Goal: Information Seeking & Learning: Learn about a topic

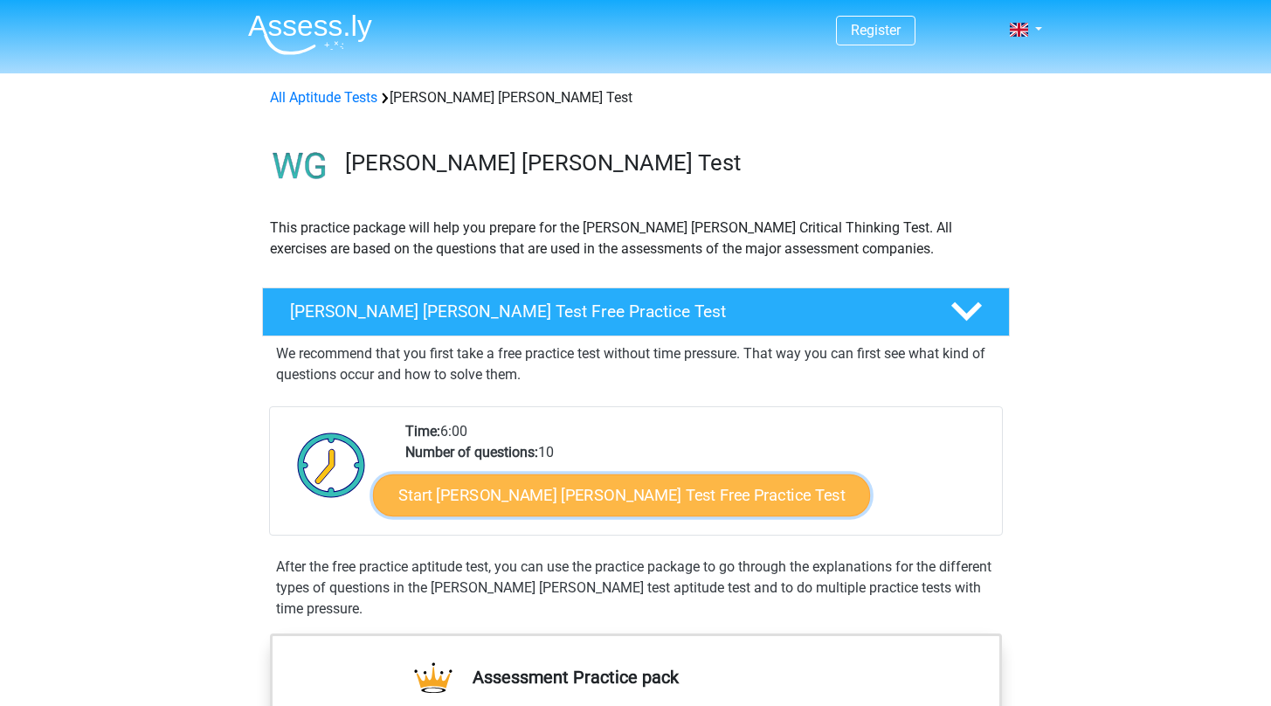
click at [615, 498] on link "Start Watson Glaser Test Free Practice Test" at bounding box center [621, 495] width 497 height 42
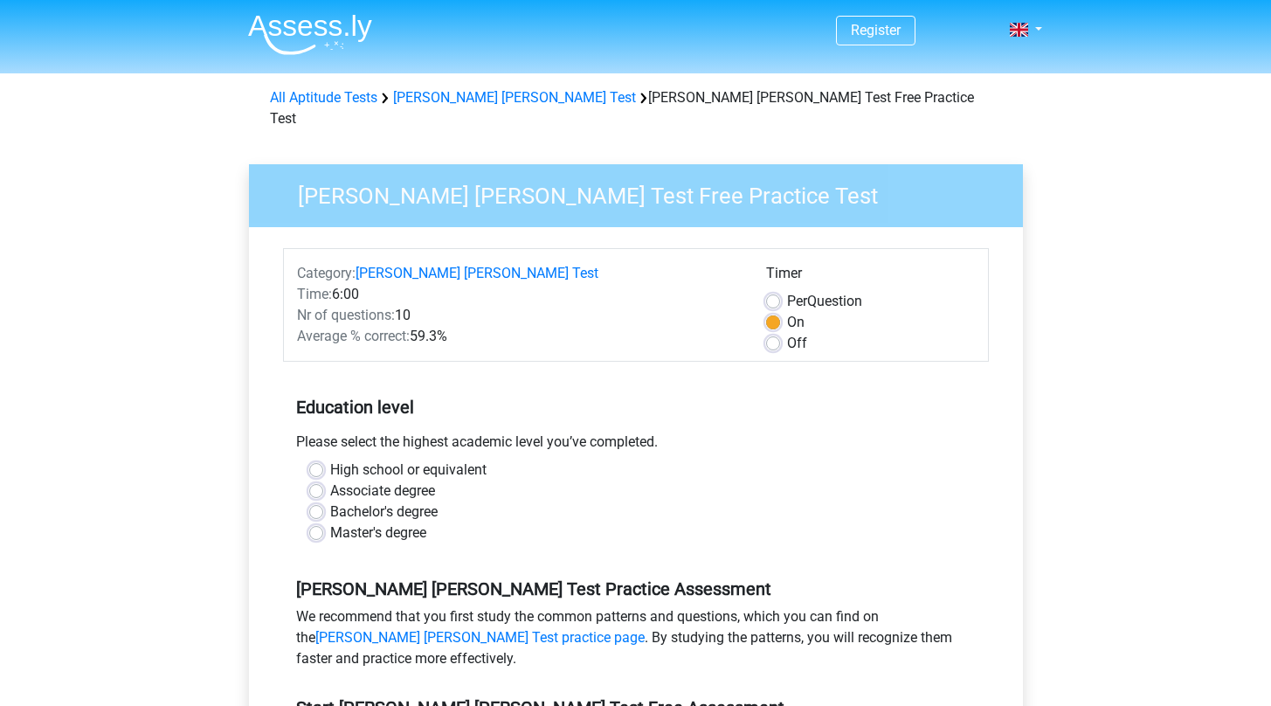
click at [787, 333] on label "Off" at bounding box center [797, 343] width 20 height 21
click at [771, 333] on input "Off" at bounding box center [773, 341] width 14 height 17
radio input "true"
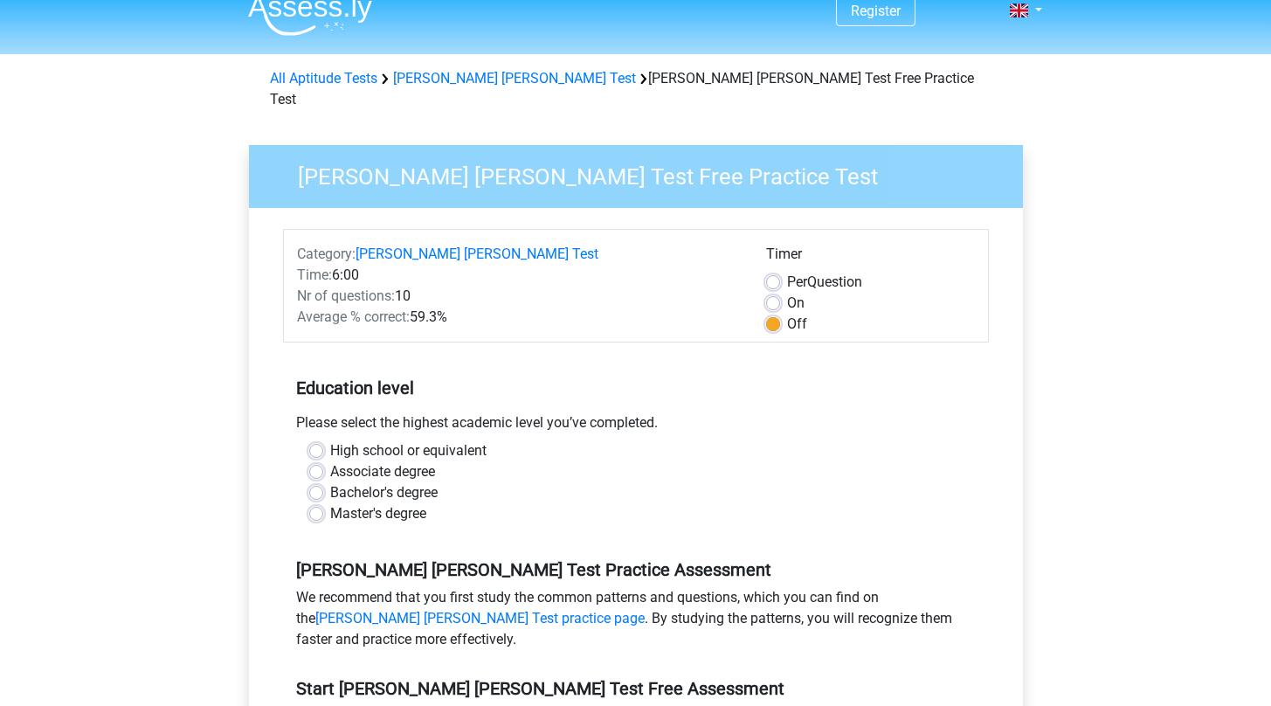
click at [361, 503] on label "Master's degree" at bounding box center [378, 513] width 96 height 21
click at [323, 503] on input "Master's degree" at bounding box center [316, 511] width 14 height 17
radio input "true"
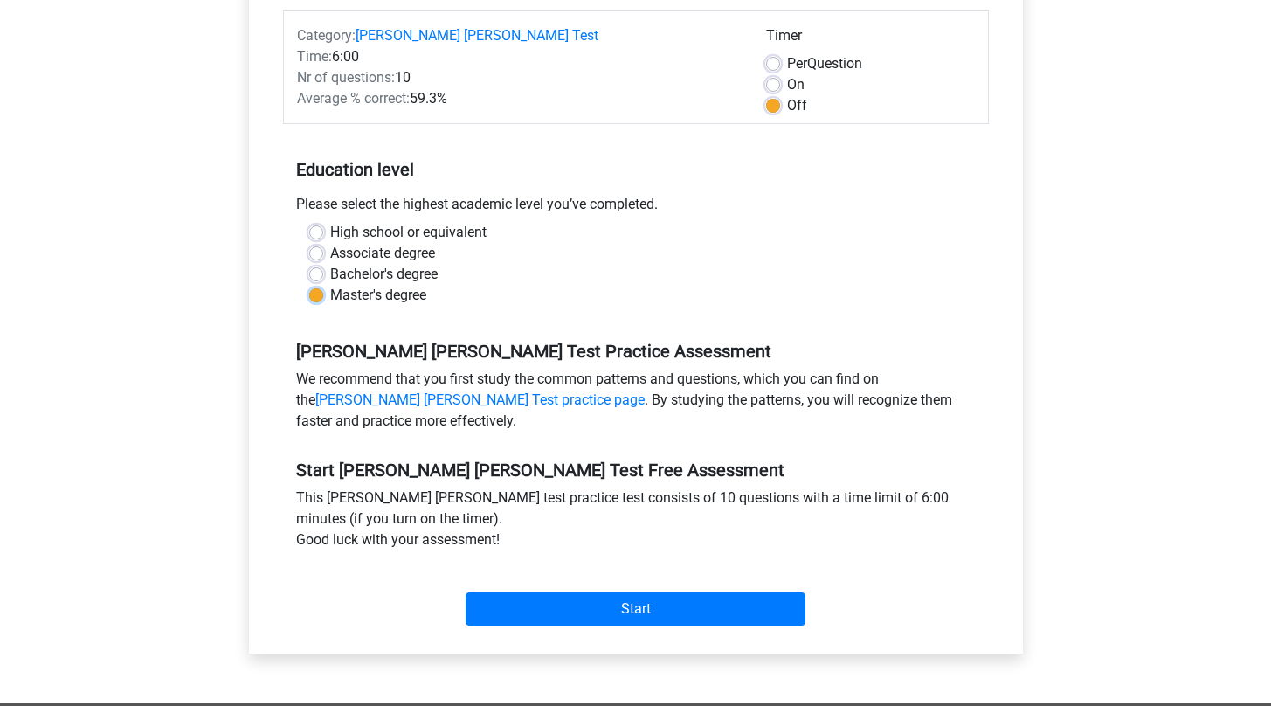
scroll to position [240, 0]
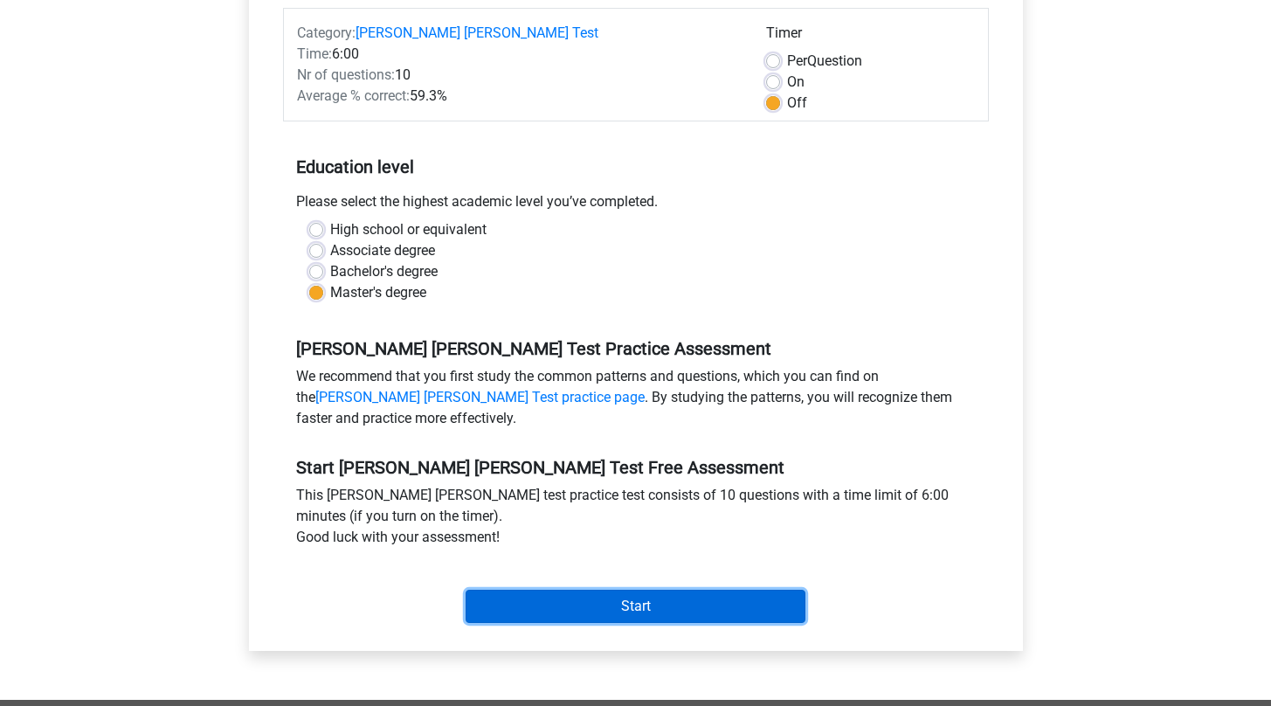
click at [618, 590] on input "Start" at bounding box center [636, 606] width 340 height 33
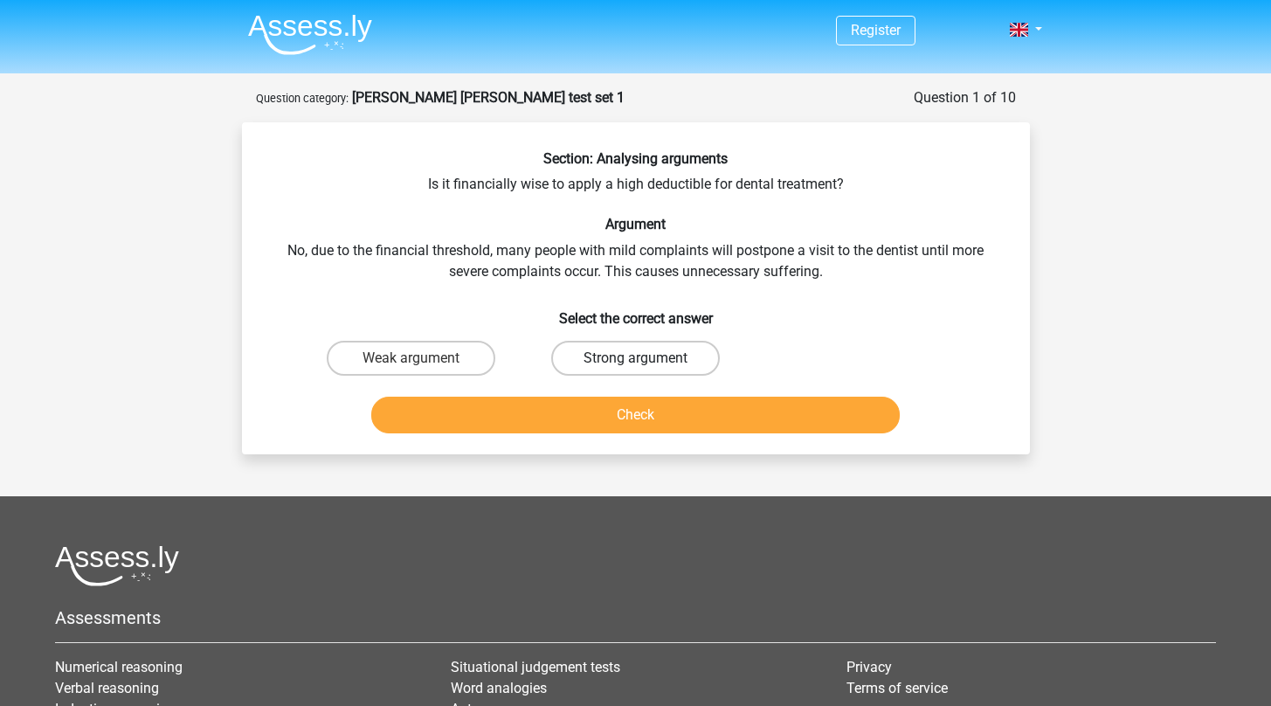
click at [675, 353] on label "Strong argument" at bounding box center [635, 358] width 169 height 35
click at [647, 358] on input "Strong argument" at bounding box center [640, 363] width 11 height 11
radio input "true"
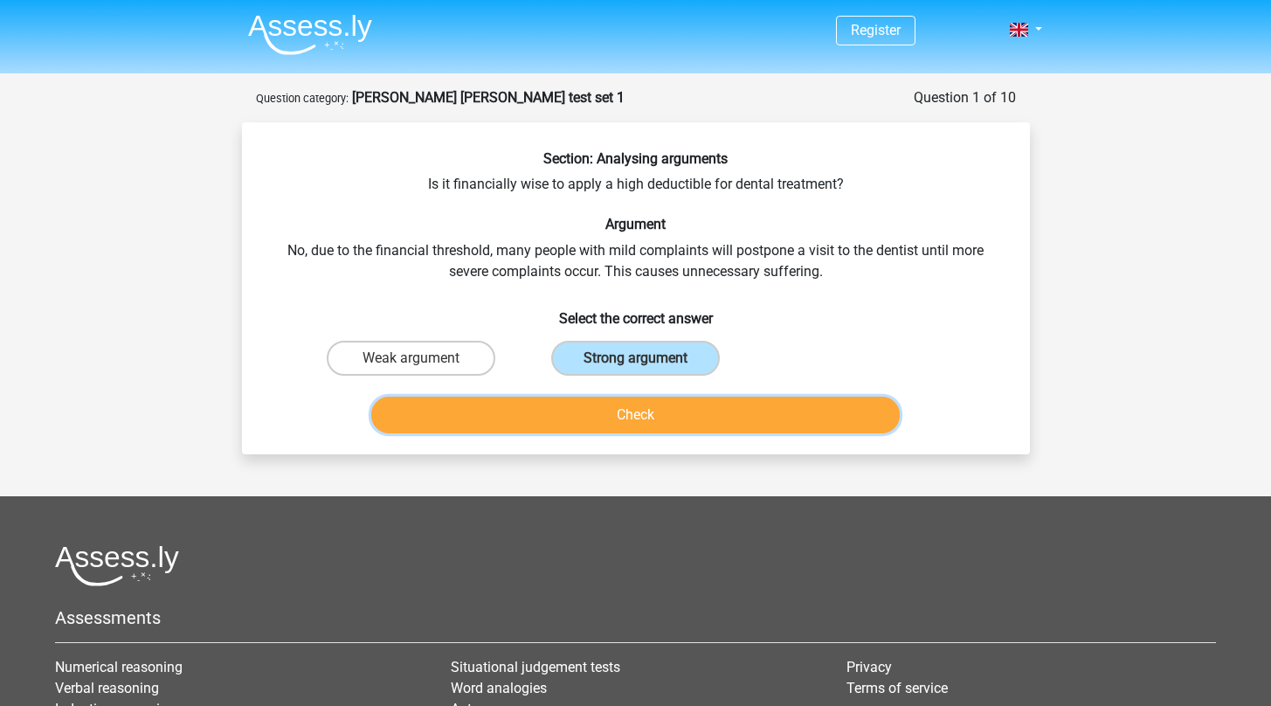
click at [709, 424] on button "Check" at bounding box center [635, 415] width 529 height 37
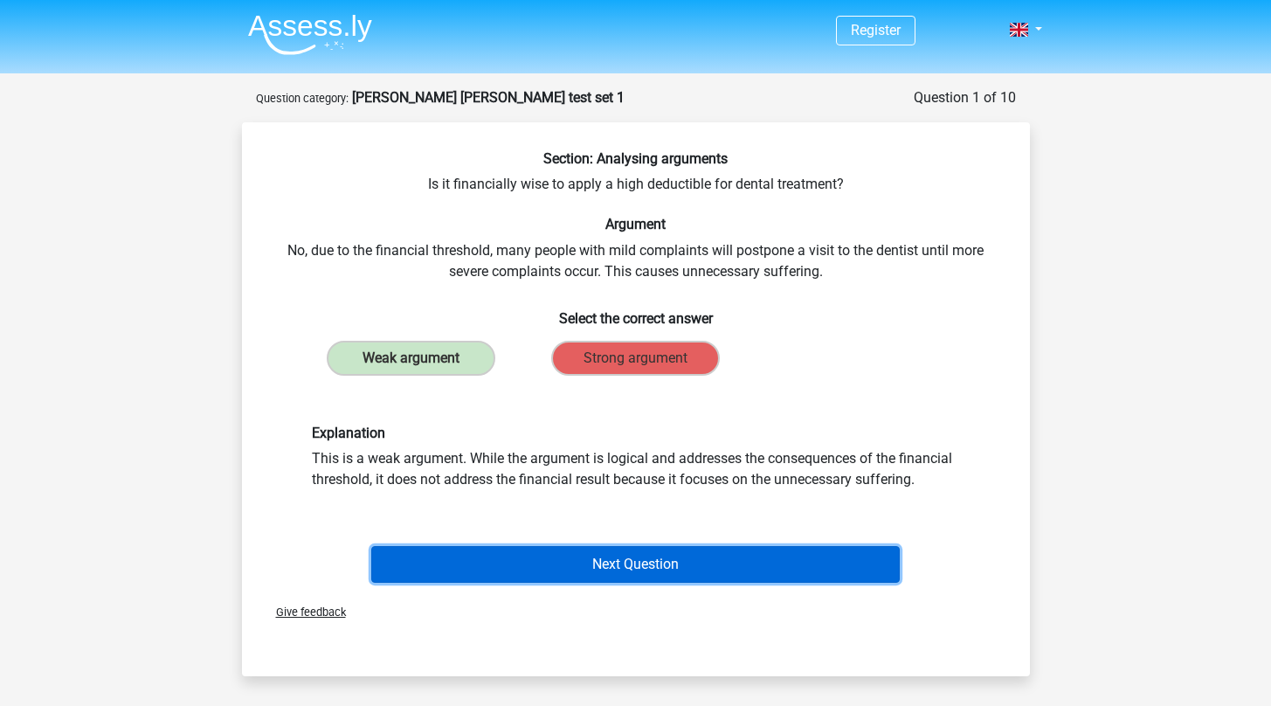
click at [733, 565] on button "Next Question" at bounding box center [635, 564] width 529 height 37
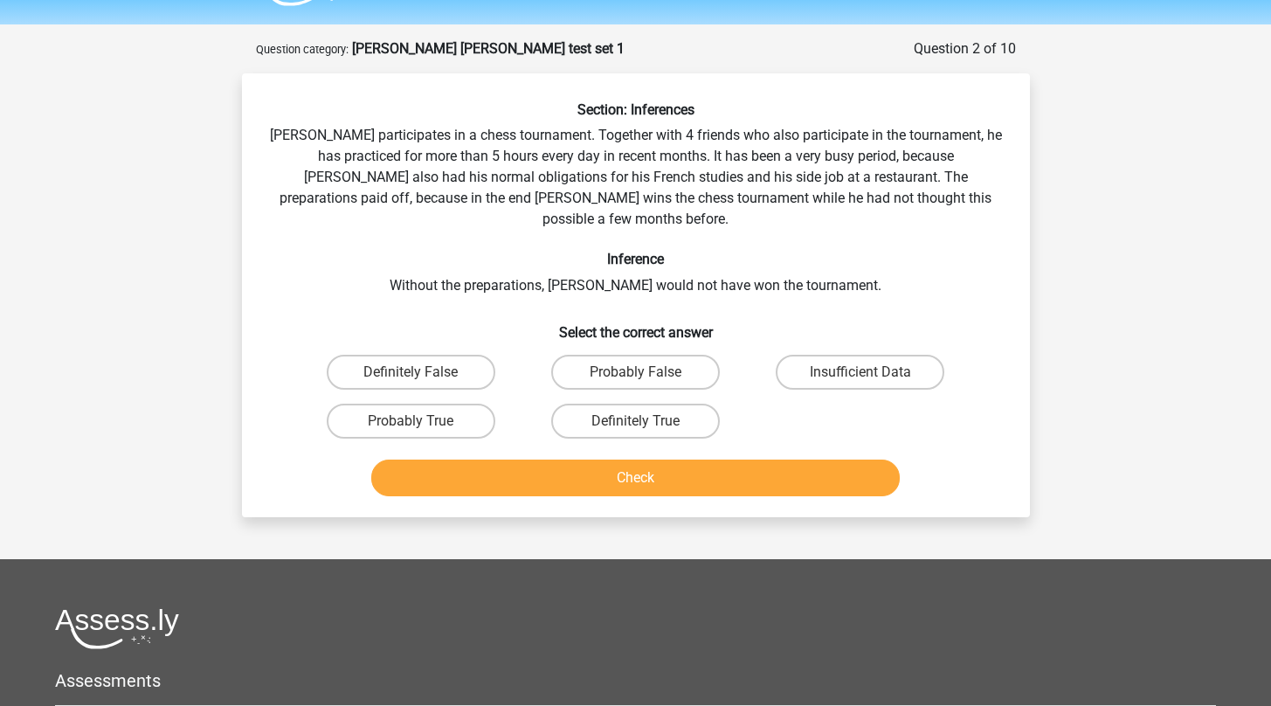
scroll to position [48, 0]
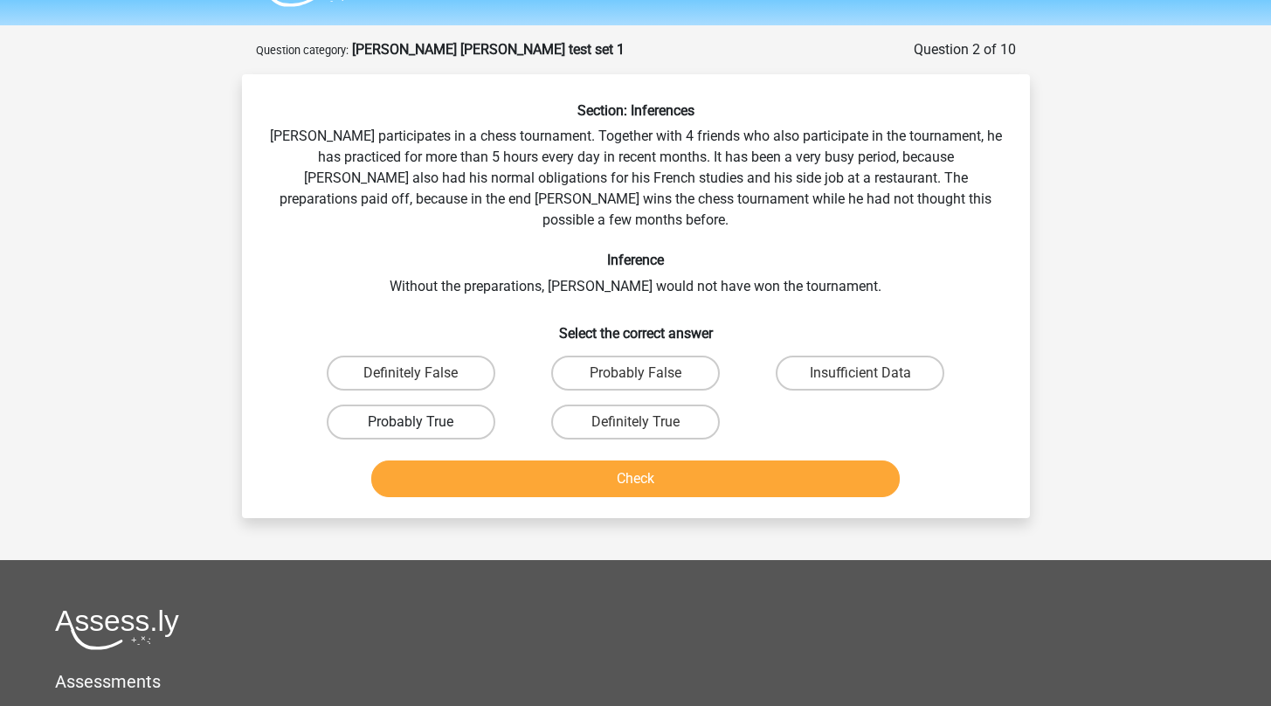
click at [451, 405] on label "Probably True" at bounding box center [411, 422] width 169 height 35
click at [422, 422] on input "Probably True" at bounding box center [416, 427] width 11 height 11
radio input "true"
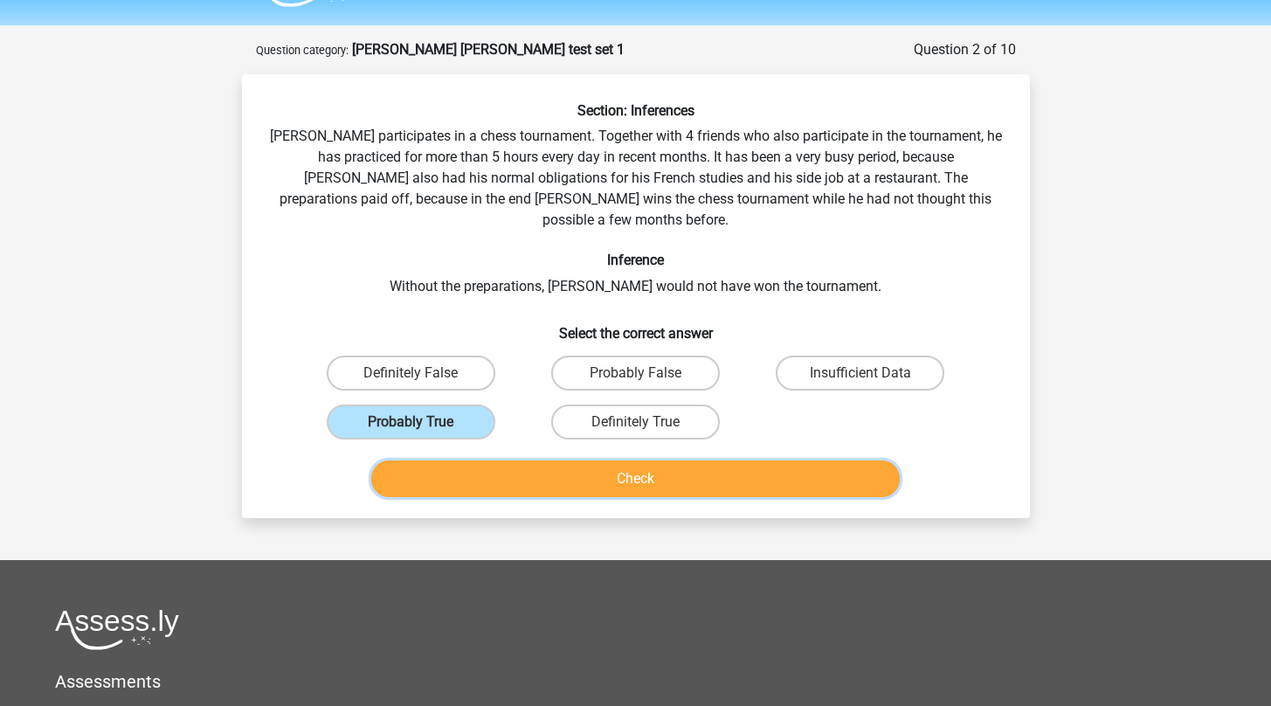
click at [584, 467] on button "Check" at bounding box center [635, 478] width 529 height 37
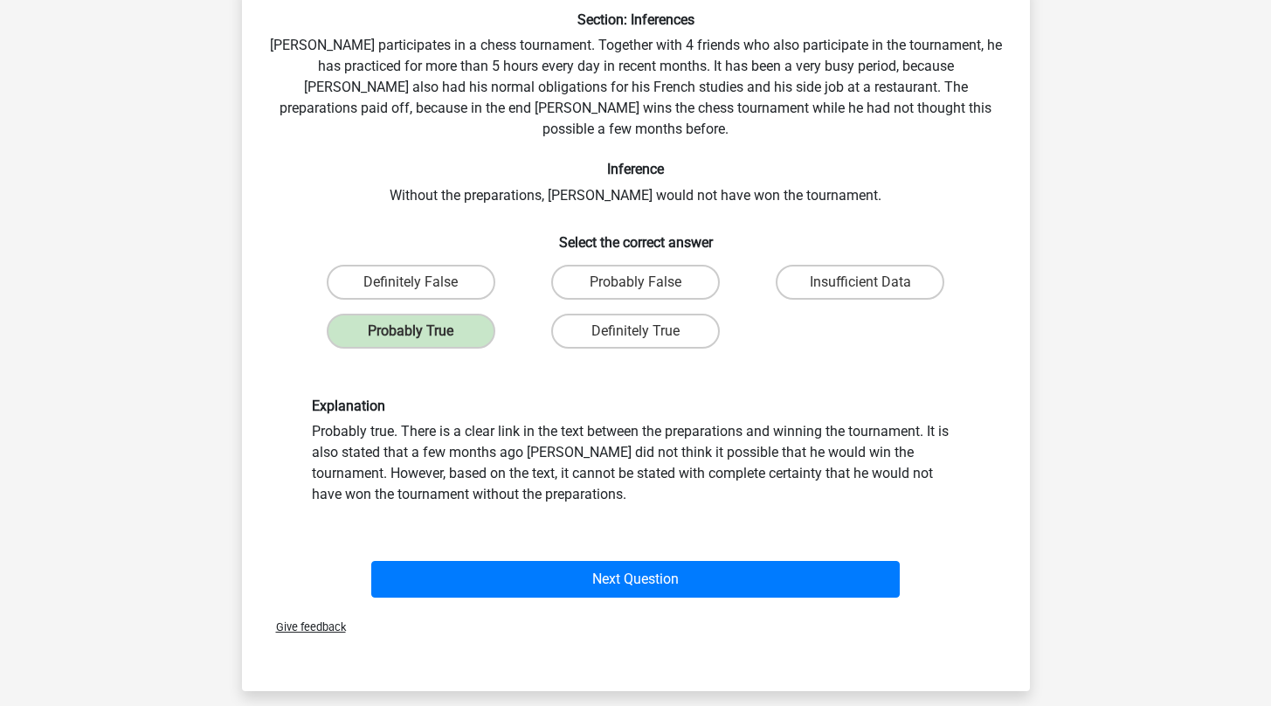
scroll to position [140, 0]
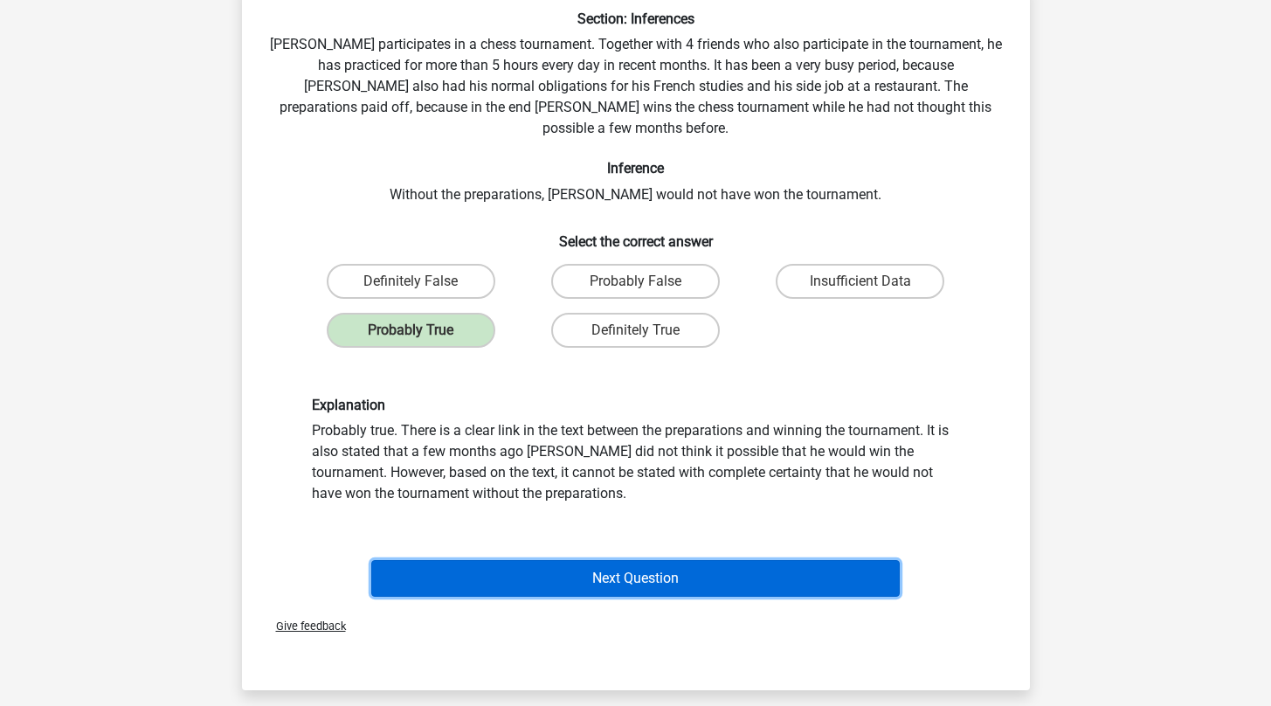
click at [610, 560] on button "Next Question" at bounding box center [635, 578] width 529 height 37
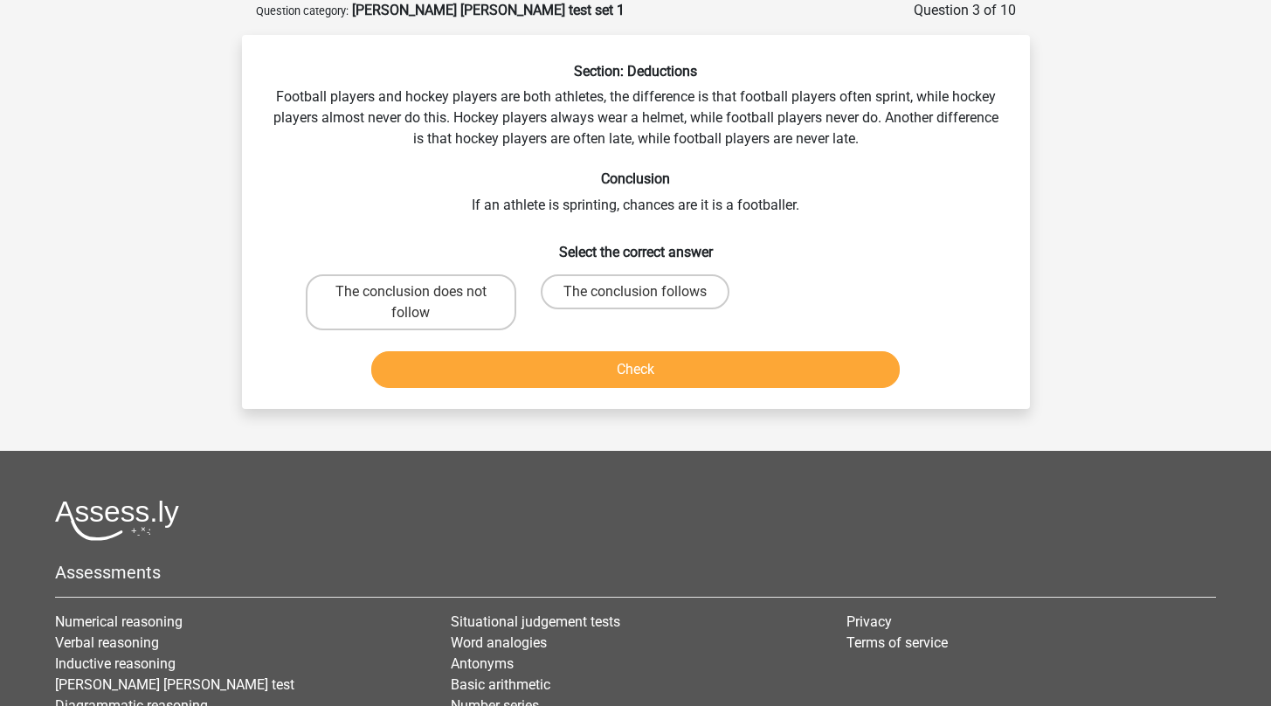
scroll to position [0, 0]
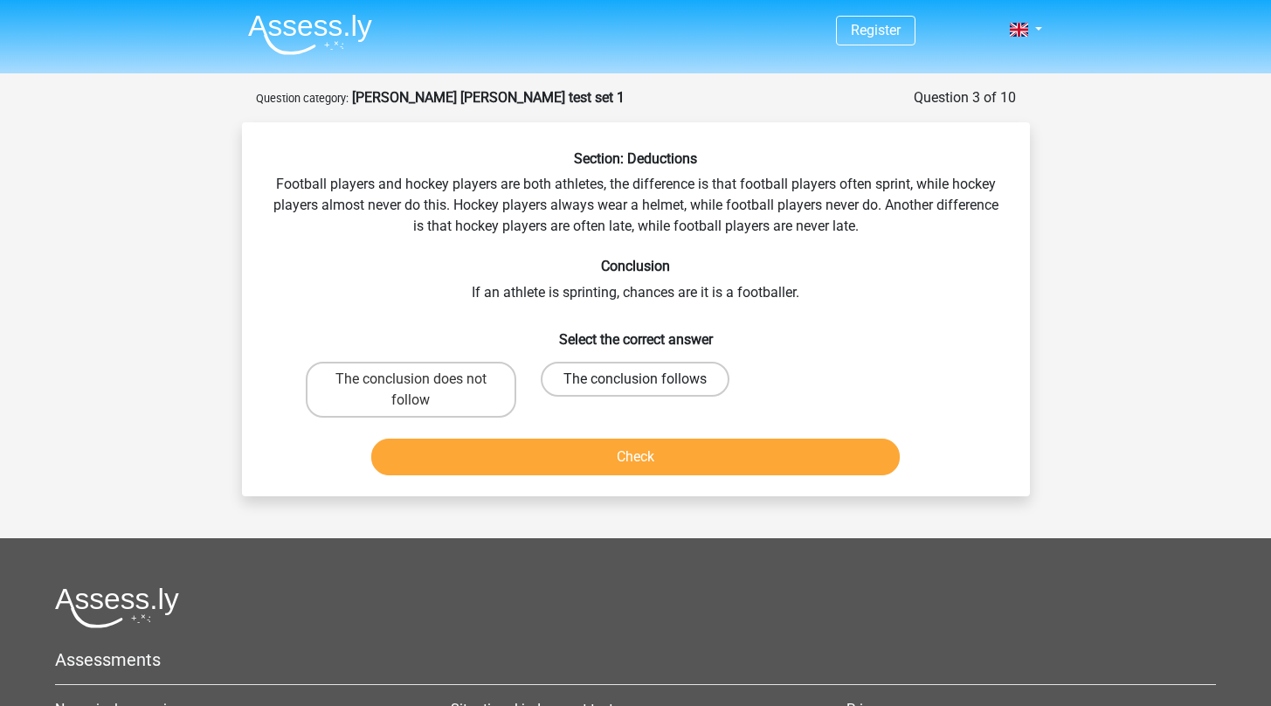
click at [695, 376] on label "The conclusion follows" at bounding box center [635, 379] width 189 height 35
click at [647, 379] on input "The conclusion follows" at bounding box center [640, 384] width 11 height 11
radio input "true"
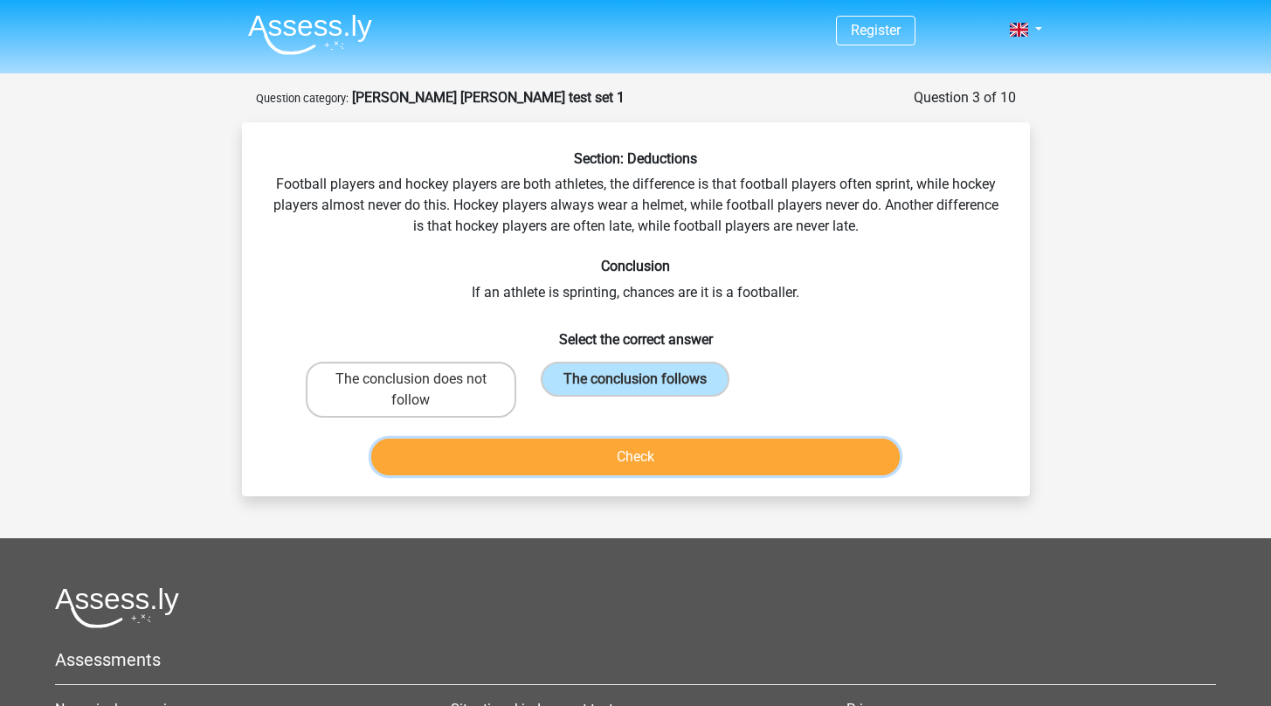
click at [794, 467] on button "Check" at bounding box center [635, 457] width 529 height 37
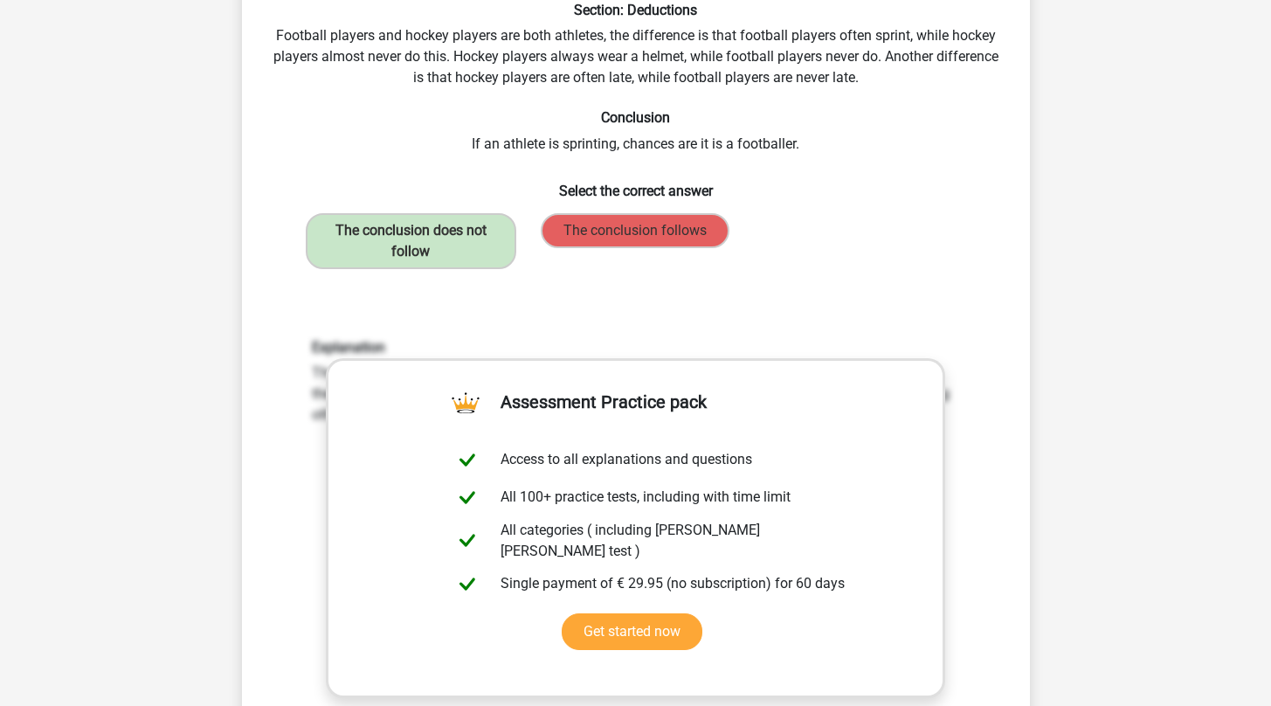
scroll to position [150, 0]
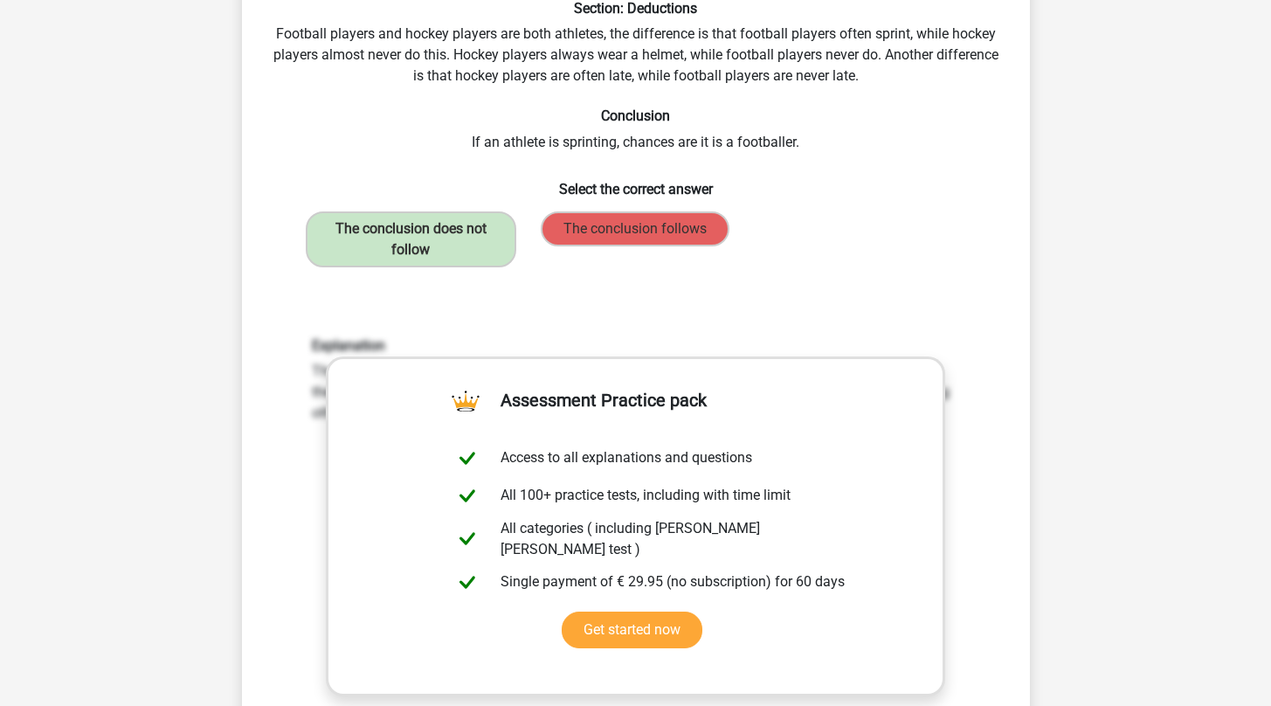
click at [816, 329] on div "Explanation The conclusion does not follow. Nothing is stated about how many fo…" at bounding box center [636, 566] width 732 height 542
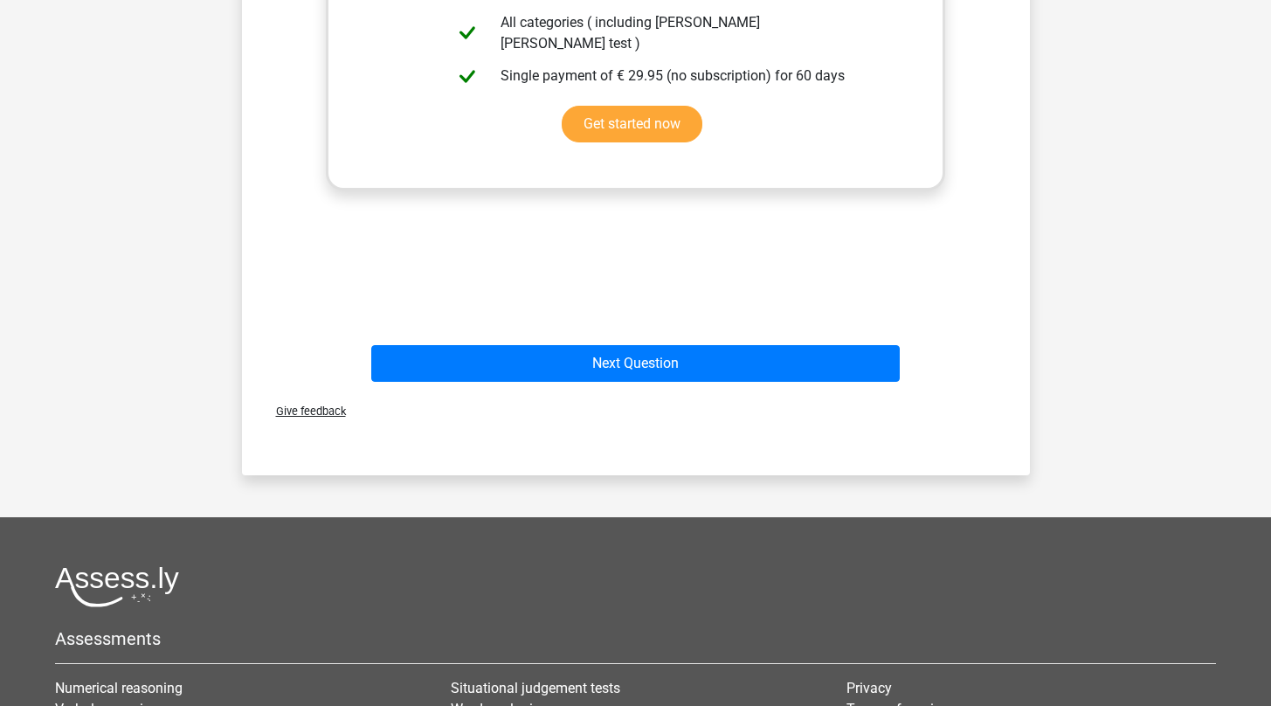
scroll to position [669, 0]
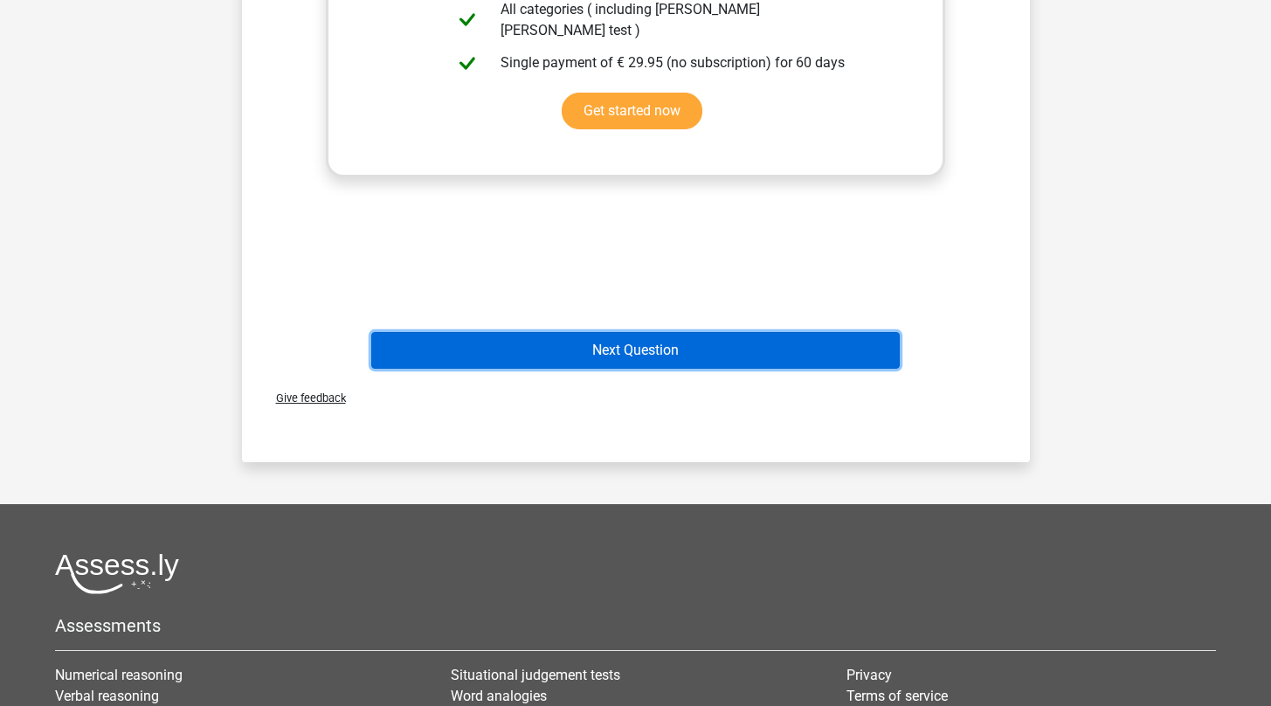
click at [793, 345] on button "Next Question" at bounding box center [635, 350] width 529 height 37
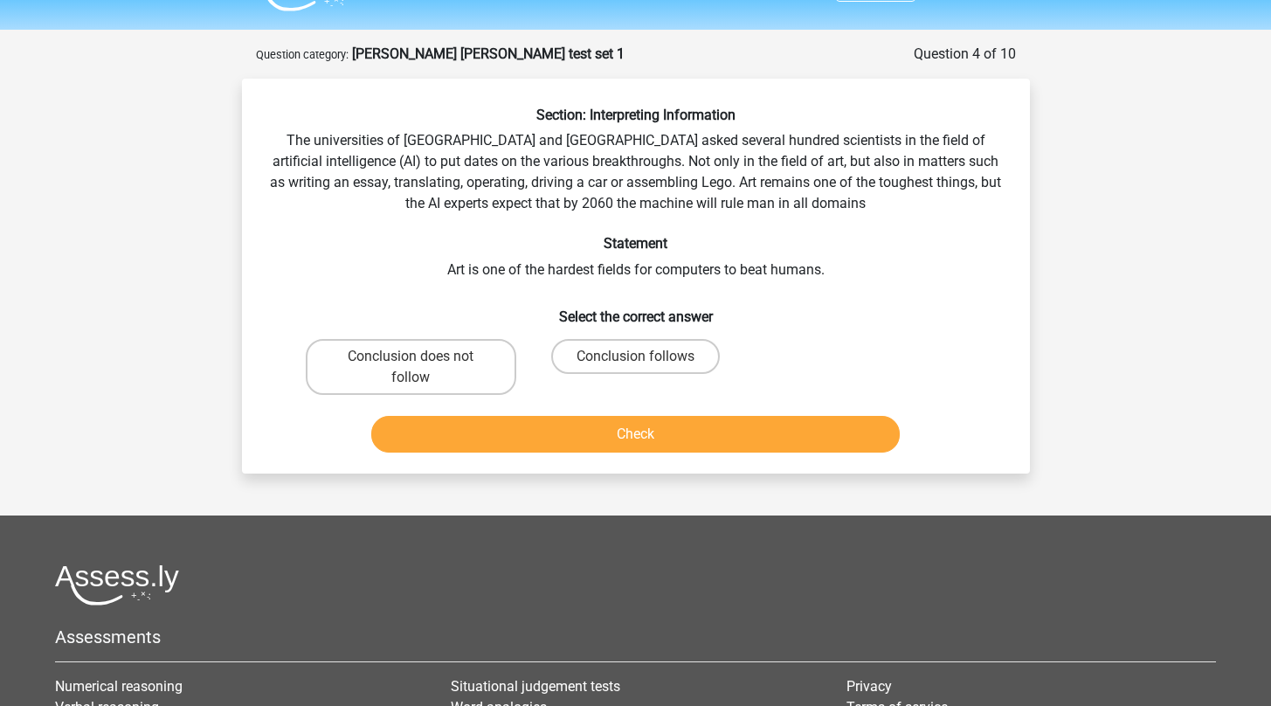
scroll to position [0, 0]
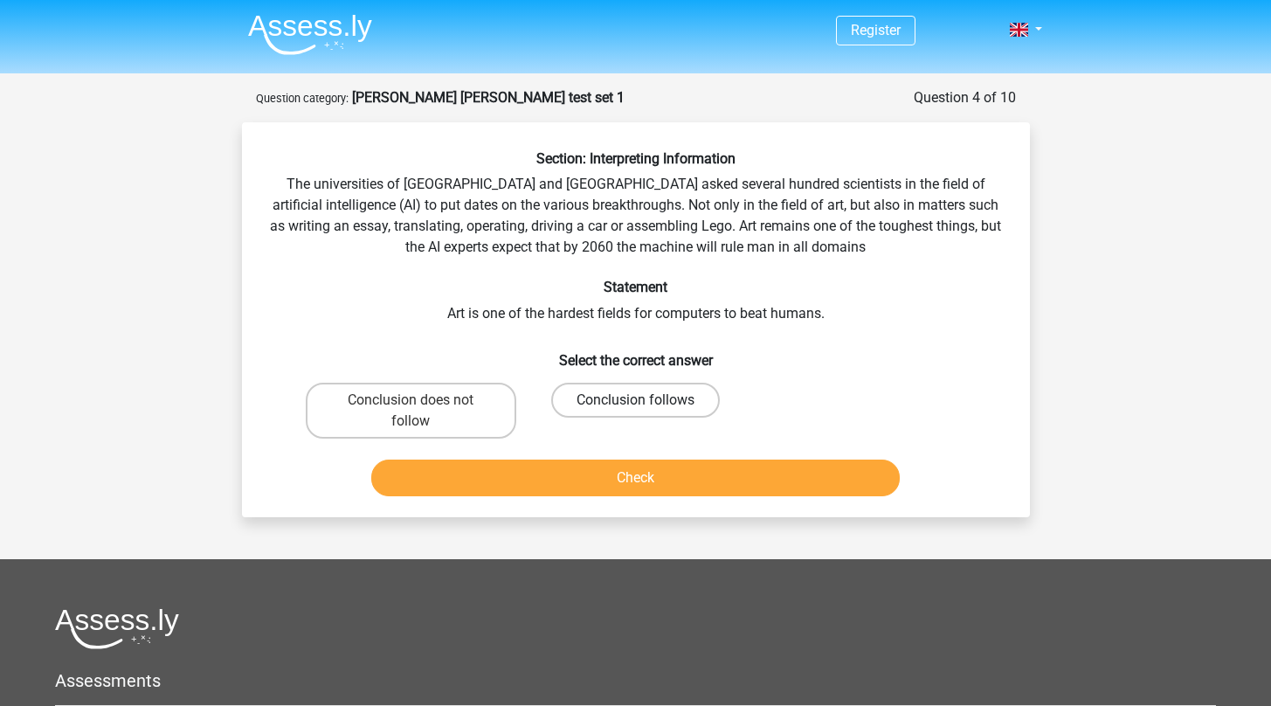
click at [577, 386] on label "Conclusion follows" at bounding box center [635, 400] width 169 height 35
click at [635, 400] on input "Conclusion follows" at bounding box center [640, 405] width 11 height 11
radio input "true"
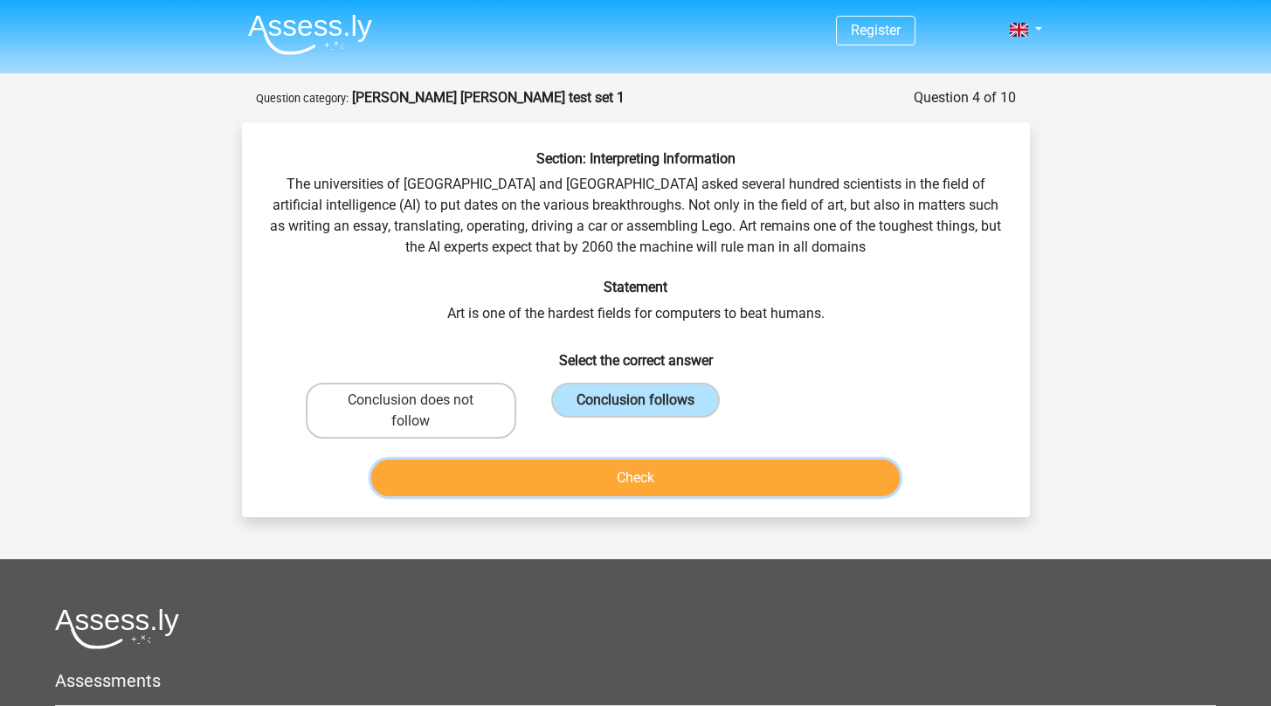
click at [599, 480] on button "Check" at bounding box center [635, 478] width 529 height 37
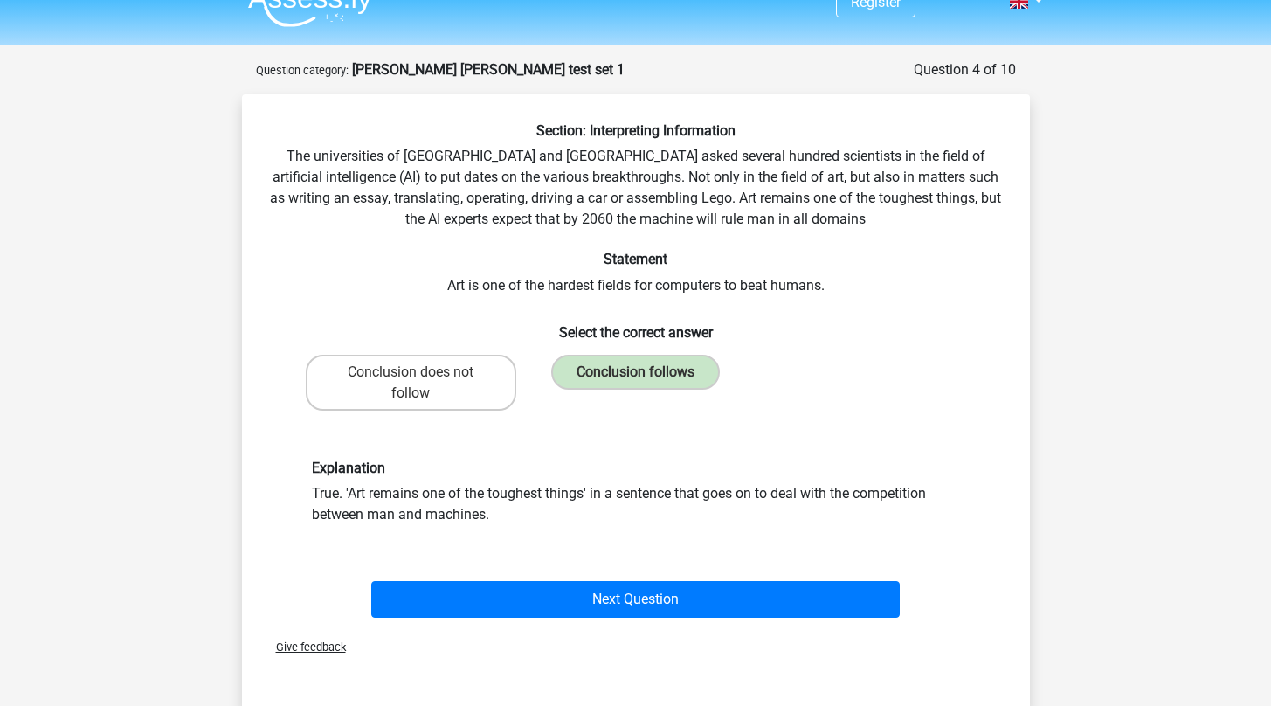
scroll to position [31, 0]
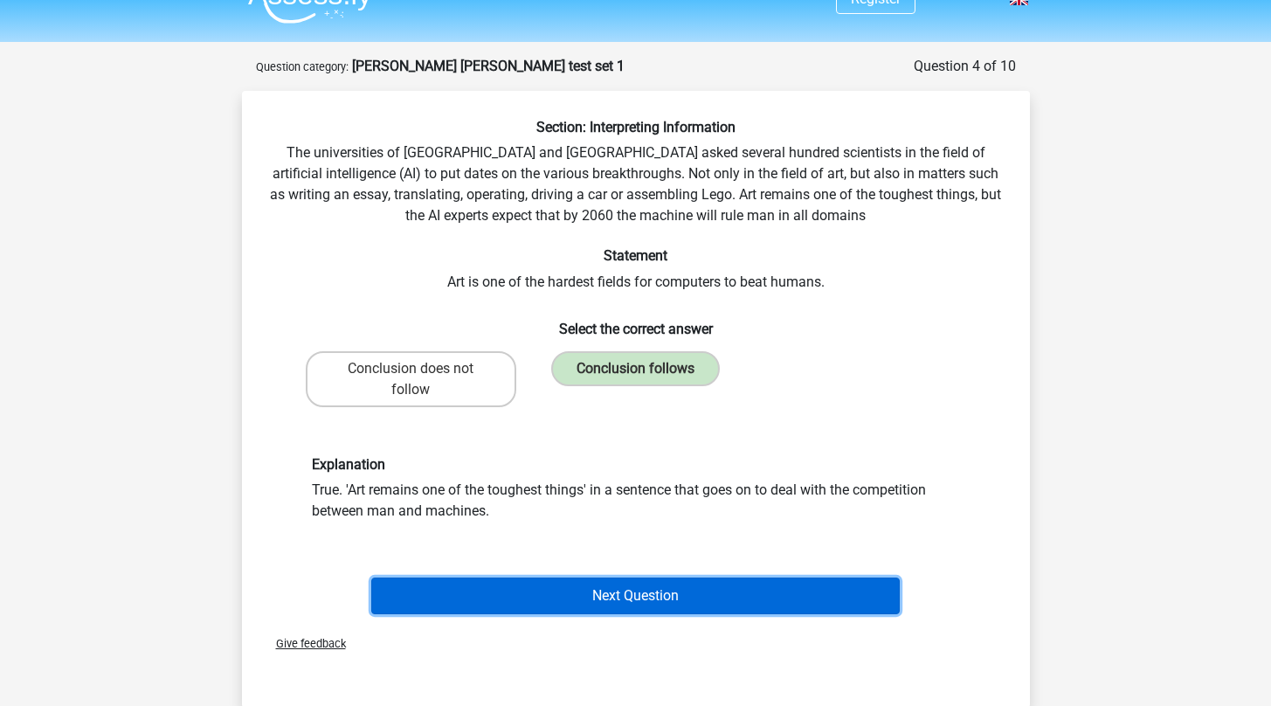
click at [643, 591] on button "Next Question" at bounding box center [635, 596] width 529 height 37
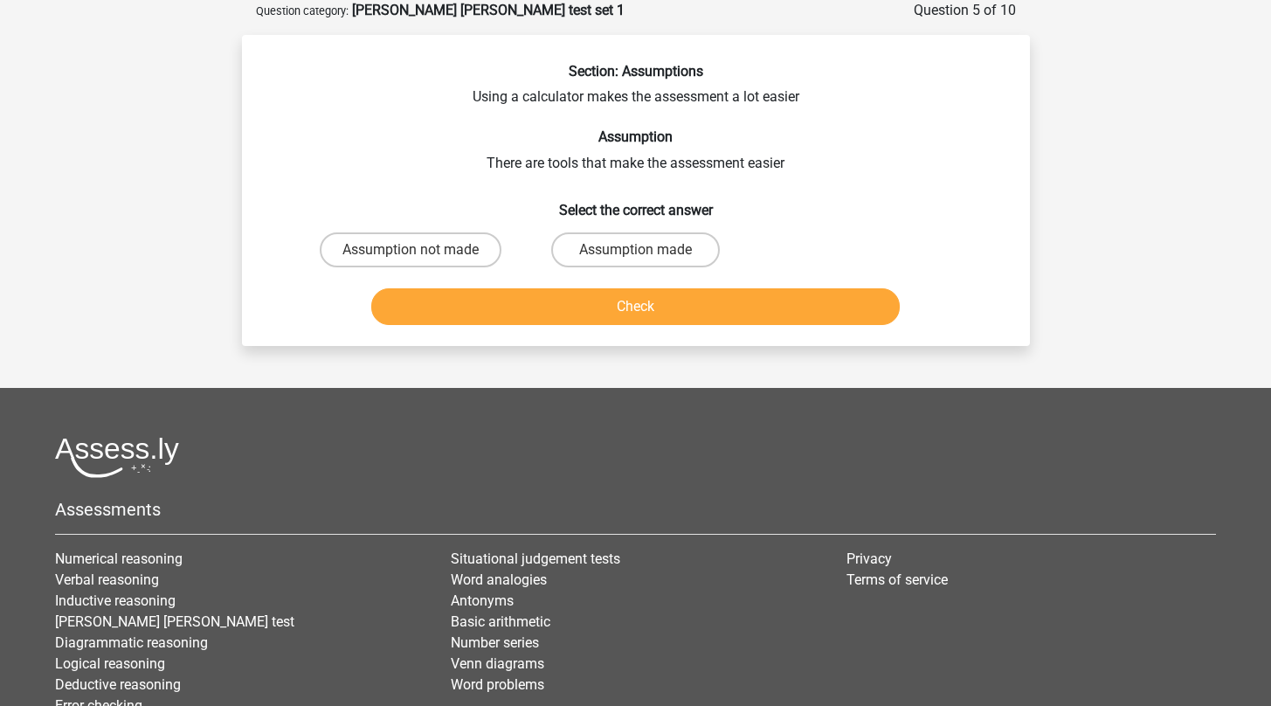
scroll to position [0, 0]
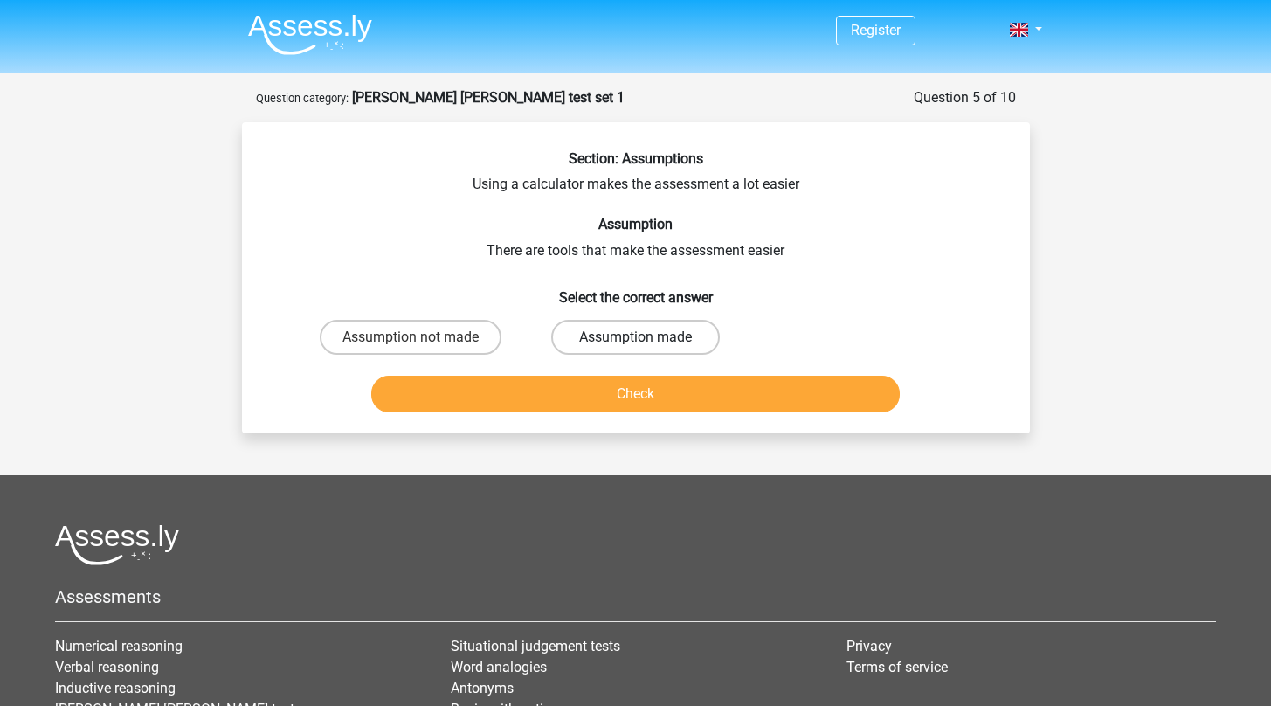
click at [601, 325] on label "Assumption made" at bounding box center [635, 337] width 169 height 35
click at [635, 337] on input "Assumption made" at bounding box center [640, 342] width 11 height 11
radio input "true"
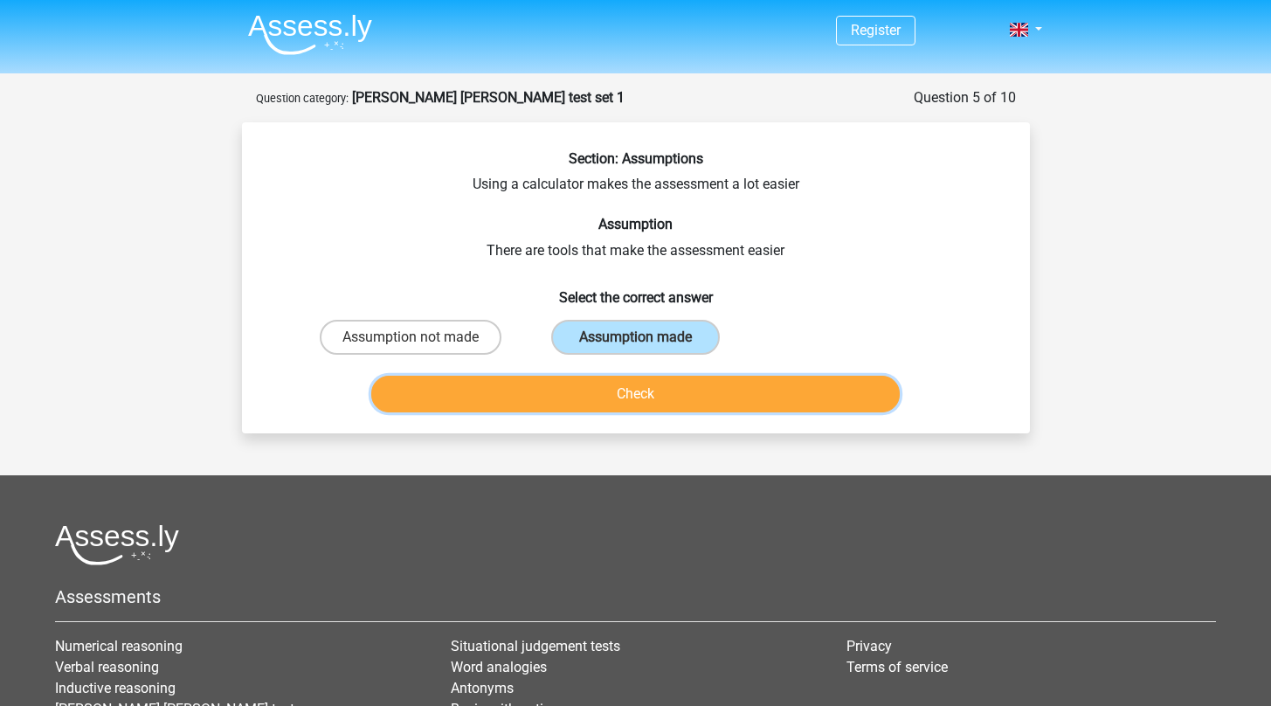
click at [616, 401] on button "Check" at bounding box center [635, 394] width 529 height 37
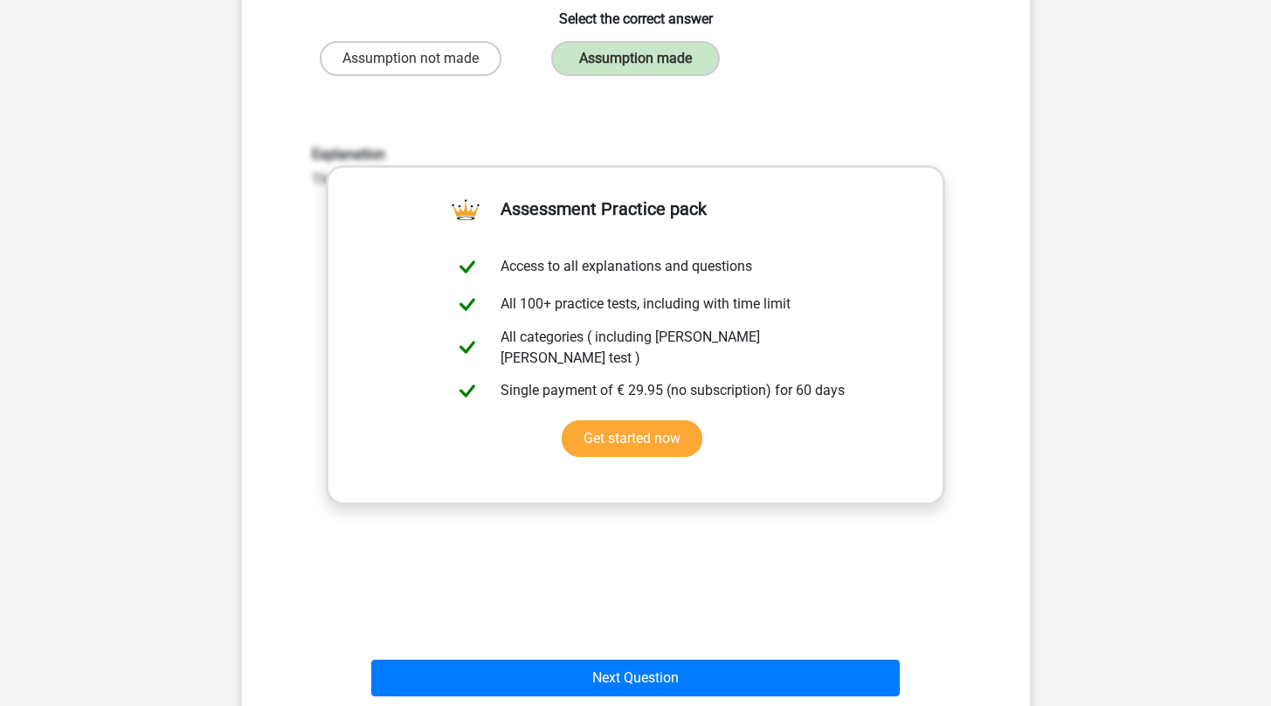
scroll to position [281, 0]
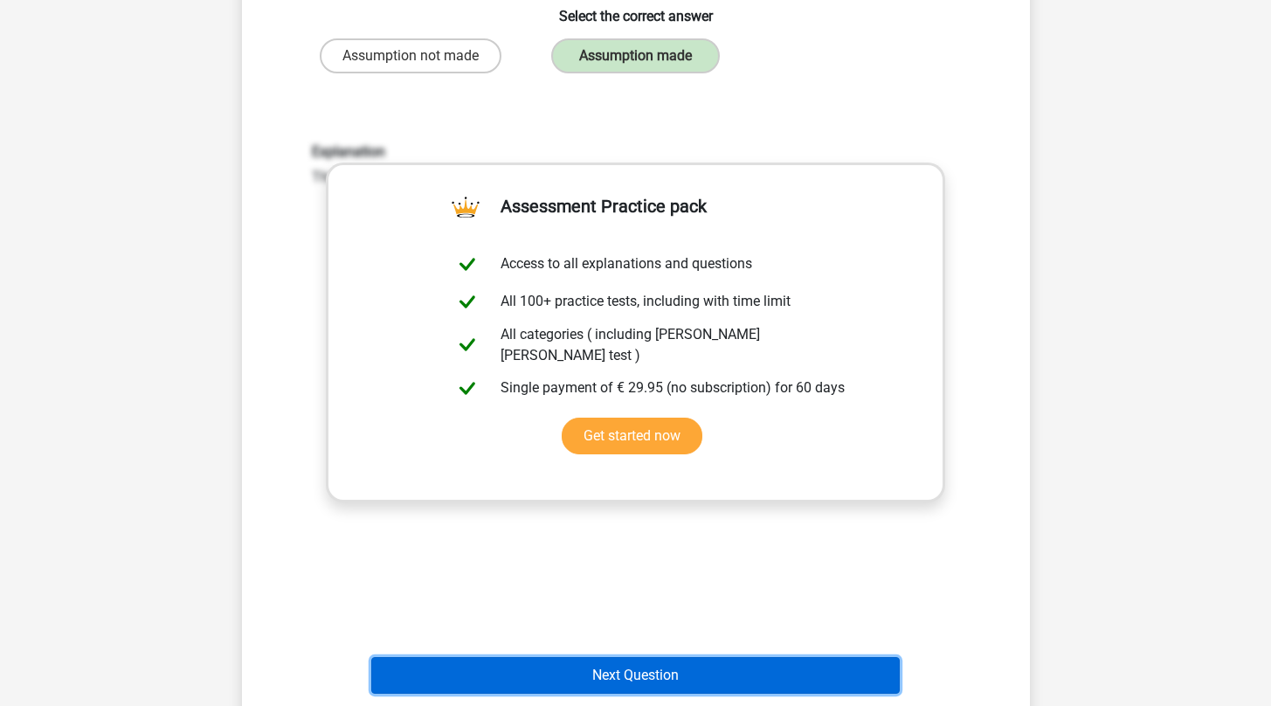
click at [677, 676] on button "Next Question" at bounding box center [635, 675] width 529 height 37
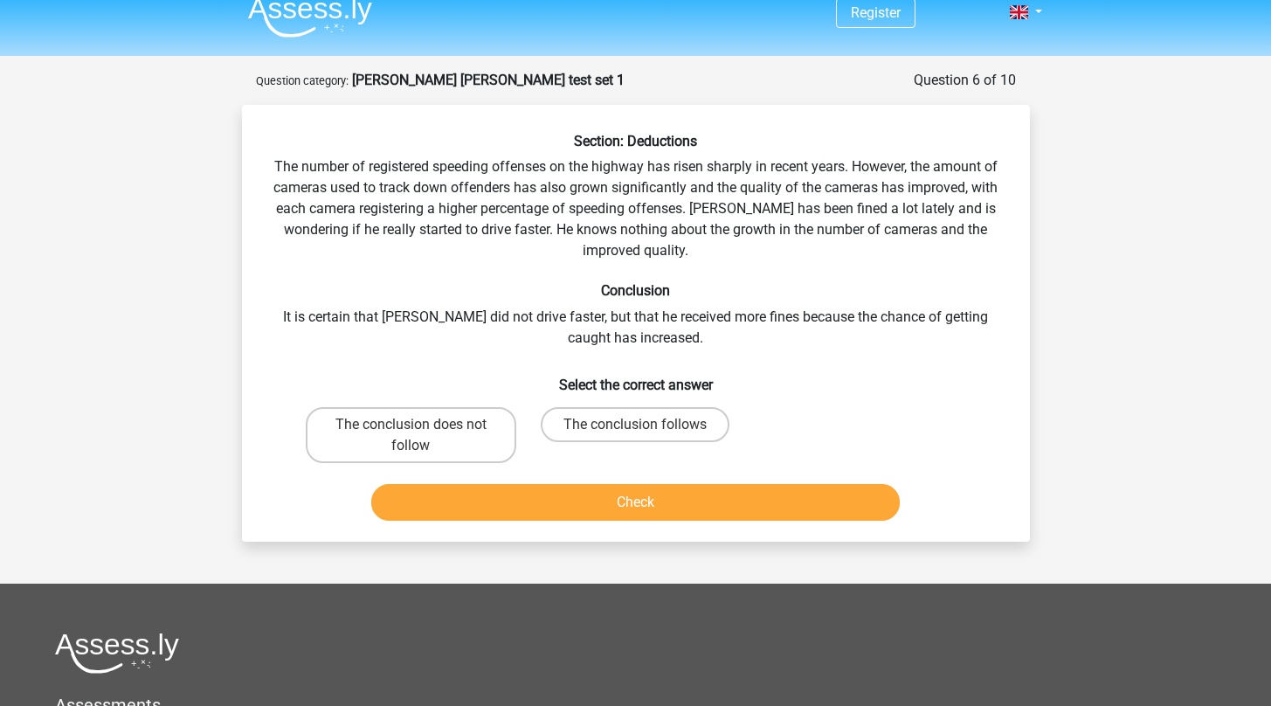
scroll to position [10, 0]
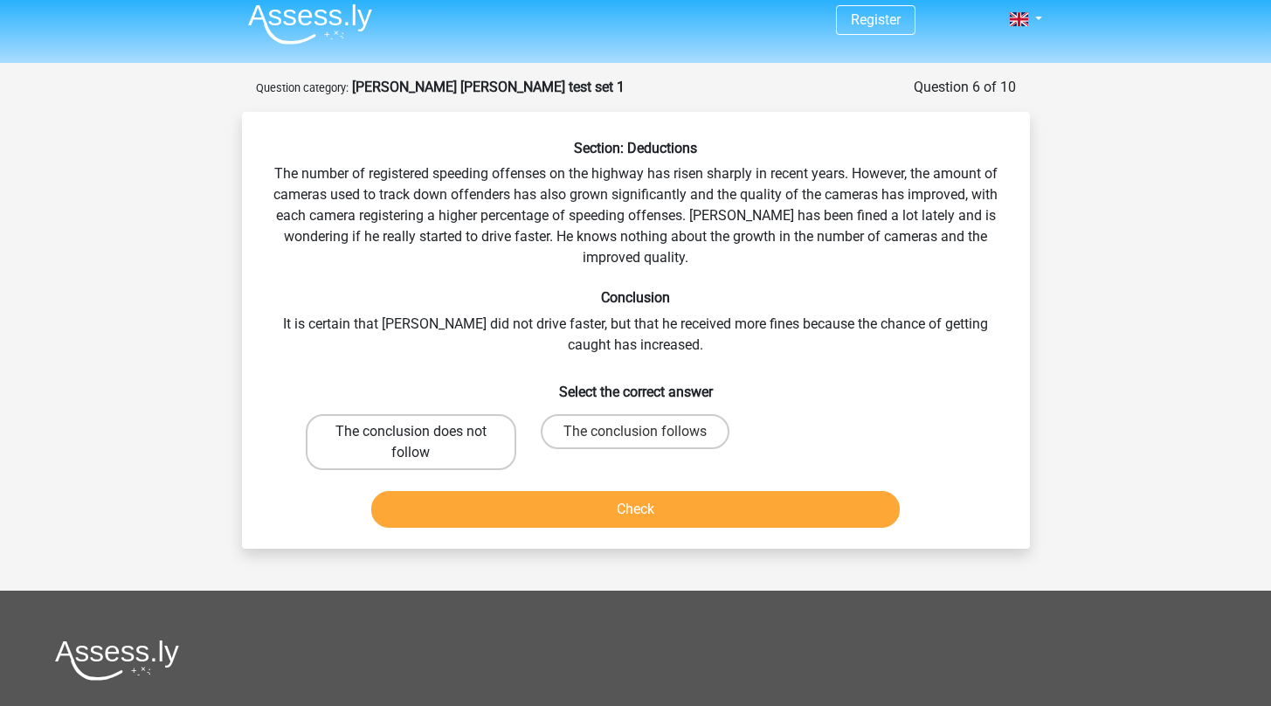
click at [446, 436] on label "The conclusion does not follow" at bounding box center [411, 442] width 211 height 56
click at [422, 436] on input "The conclusion does not follow" at bounding box center [416, 437] width 11 height 11
radio input "true"
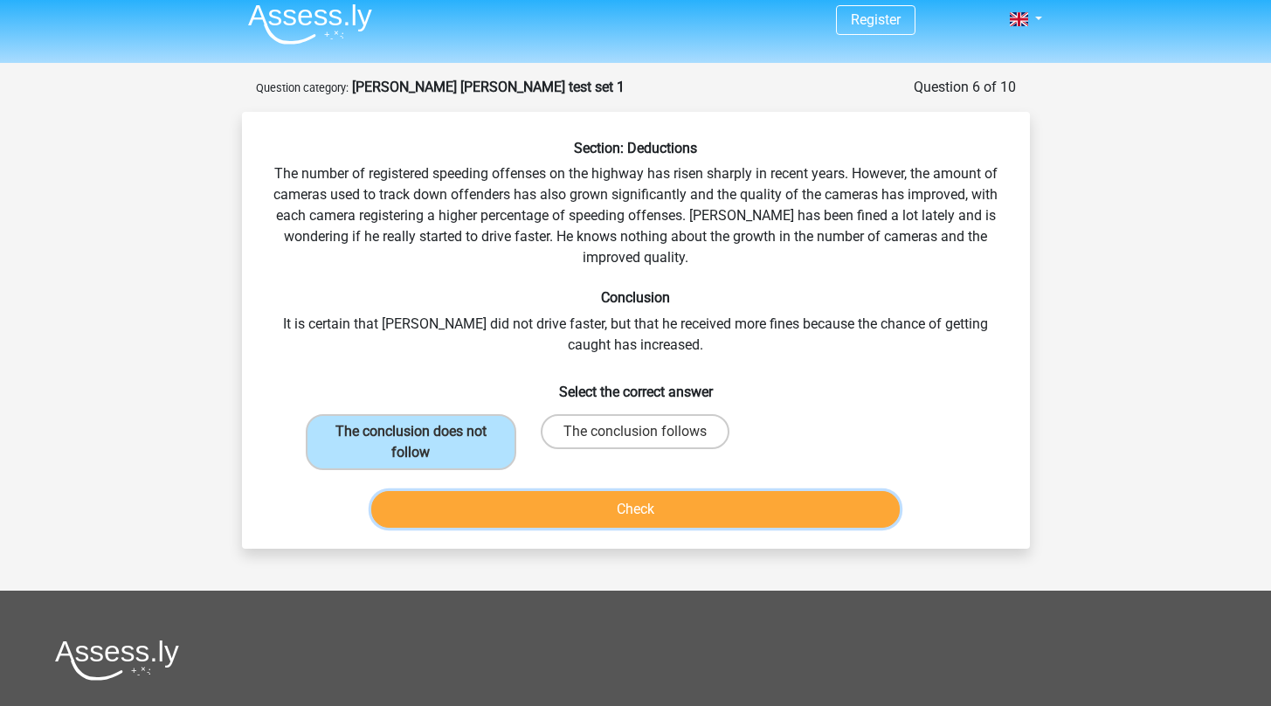
click at [617, 513] on button "Check" at bounding box center [635, 509] width 529 height 37
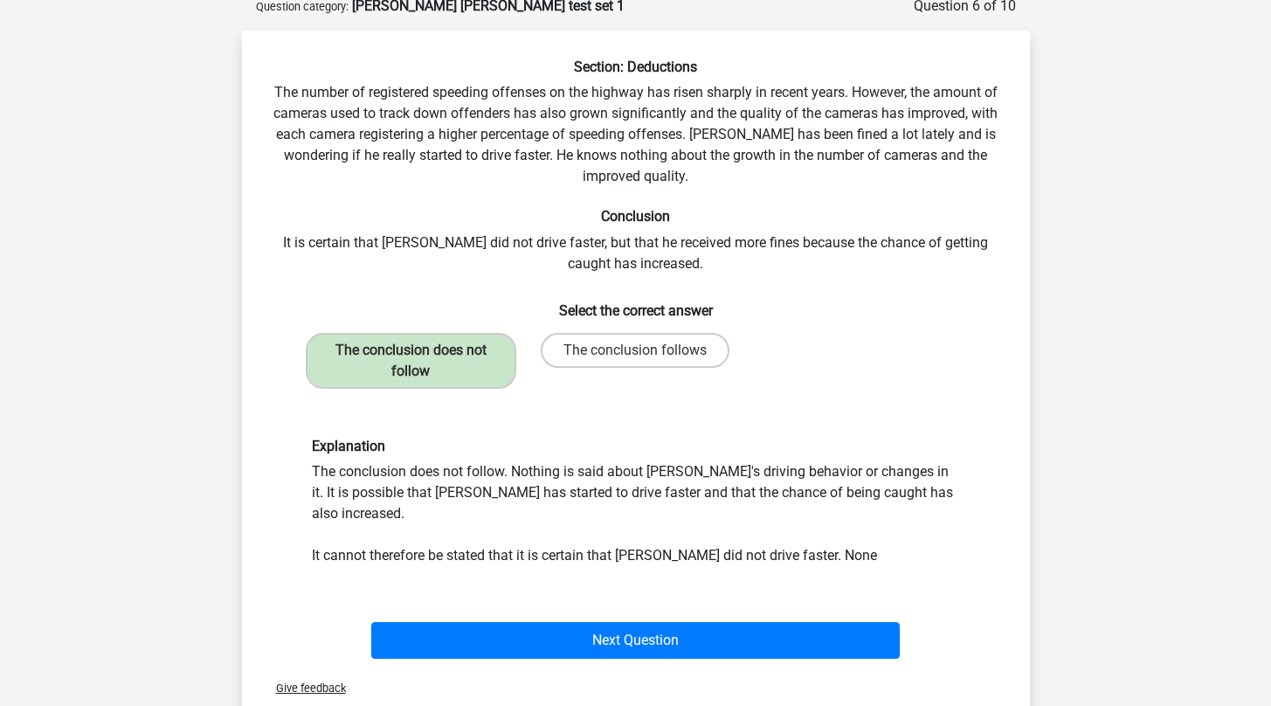
scroll to position [111, 0]
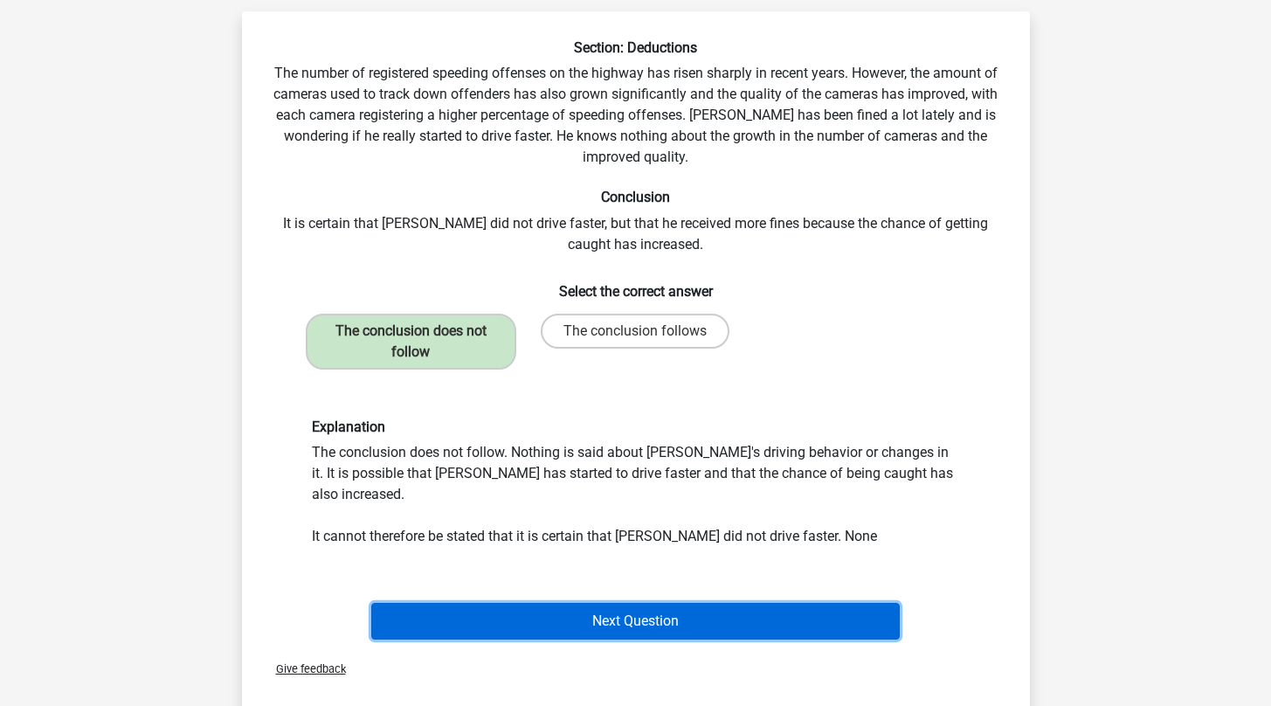
click at [619, 605] on button "Next Question" at bounding box center [635, 621] width 529 height 37
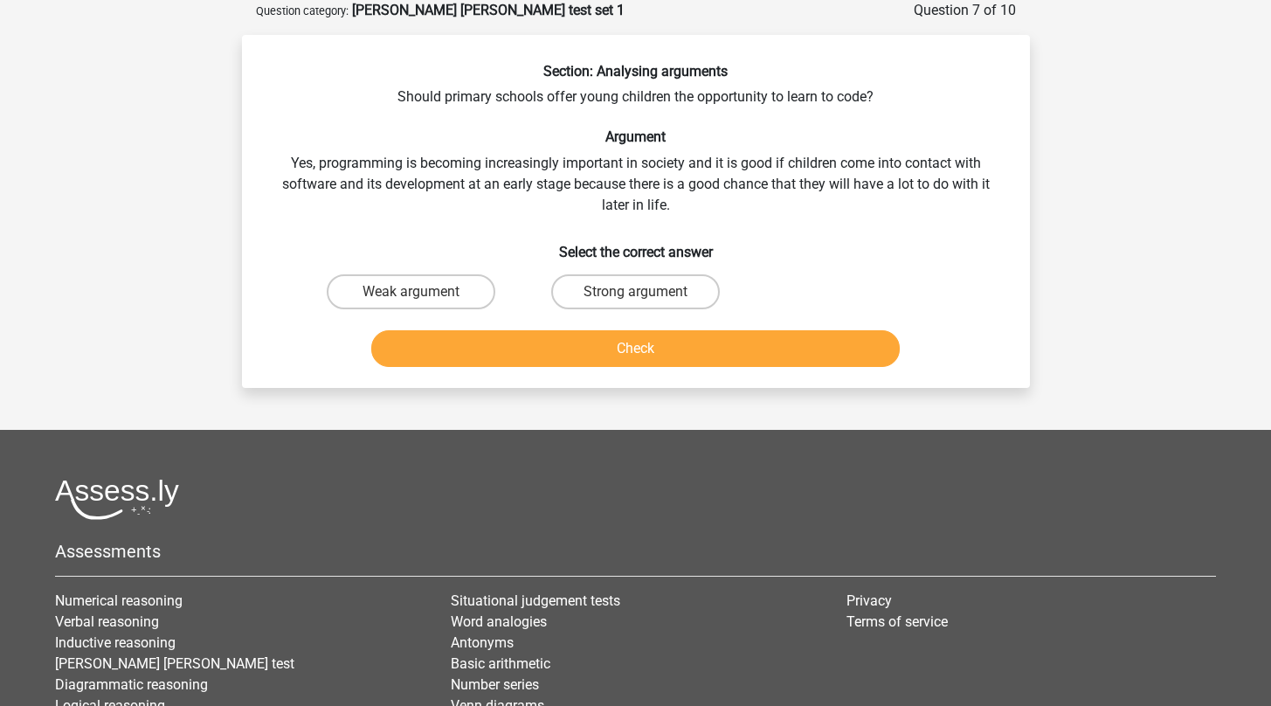
scroll to position [0, 0]
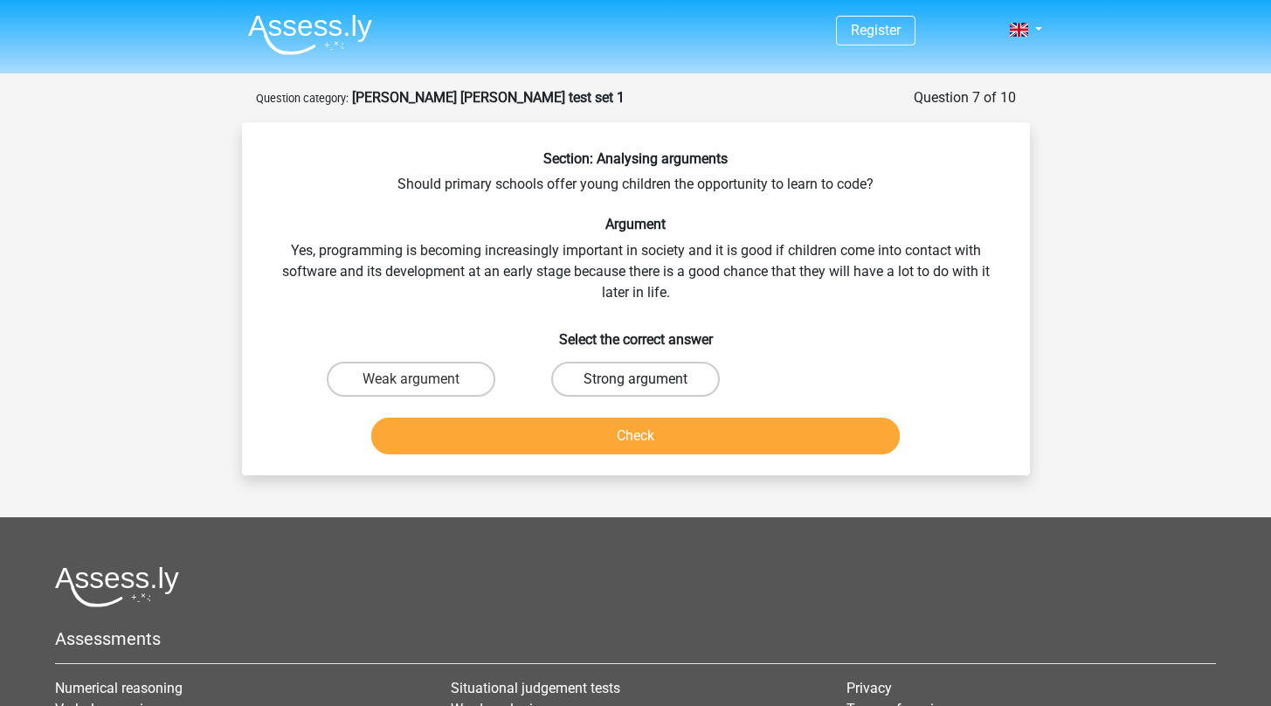
click at [607, 379] on label "Strong argument" at bounding box center [635, 379] width 169 height 35
click at [635, 379] on input "Strong argument" at bounding box center [640, 384] width 11 height 11
radio input "true"
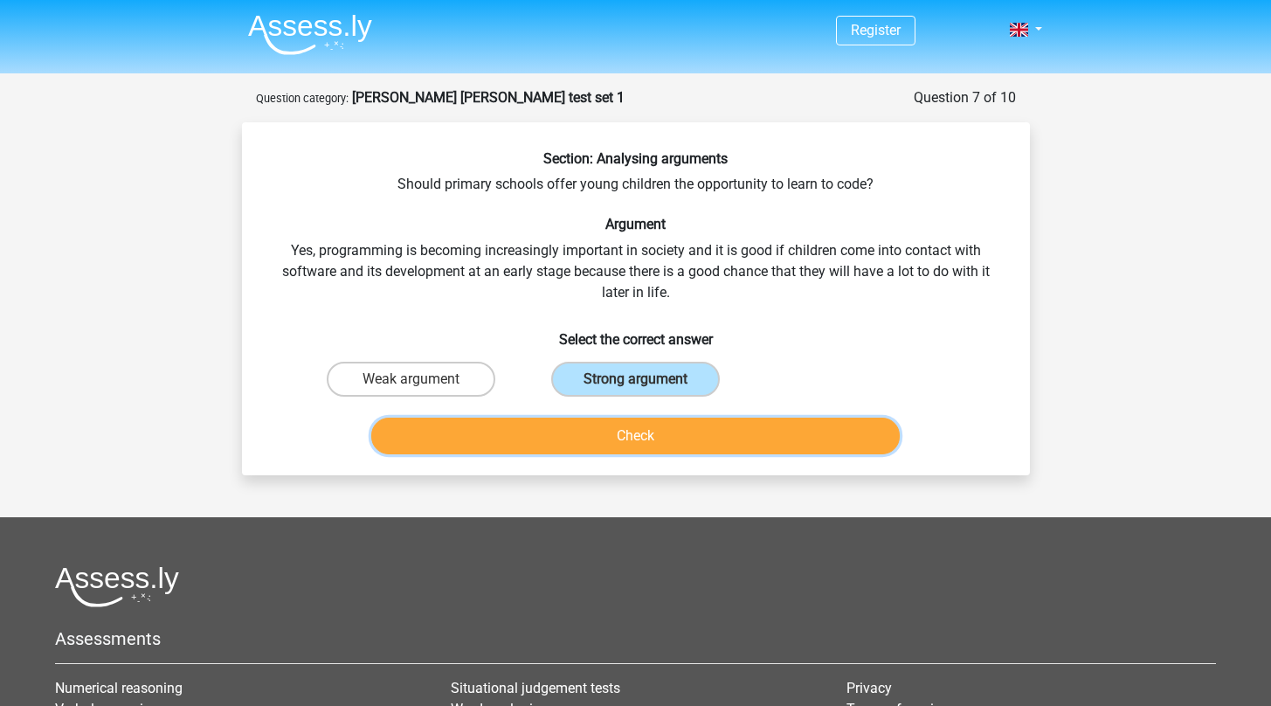
click at [616, 444] on button "Check" at bounding box center [635, 436] width 529 height 37
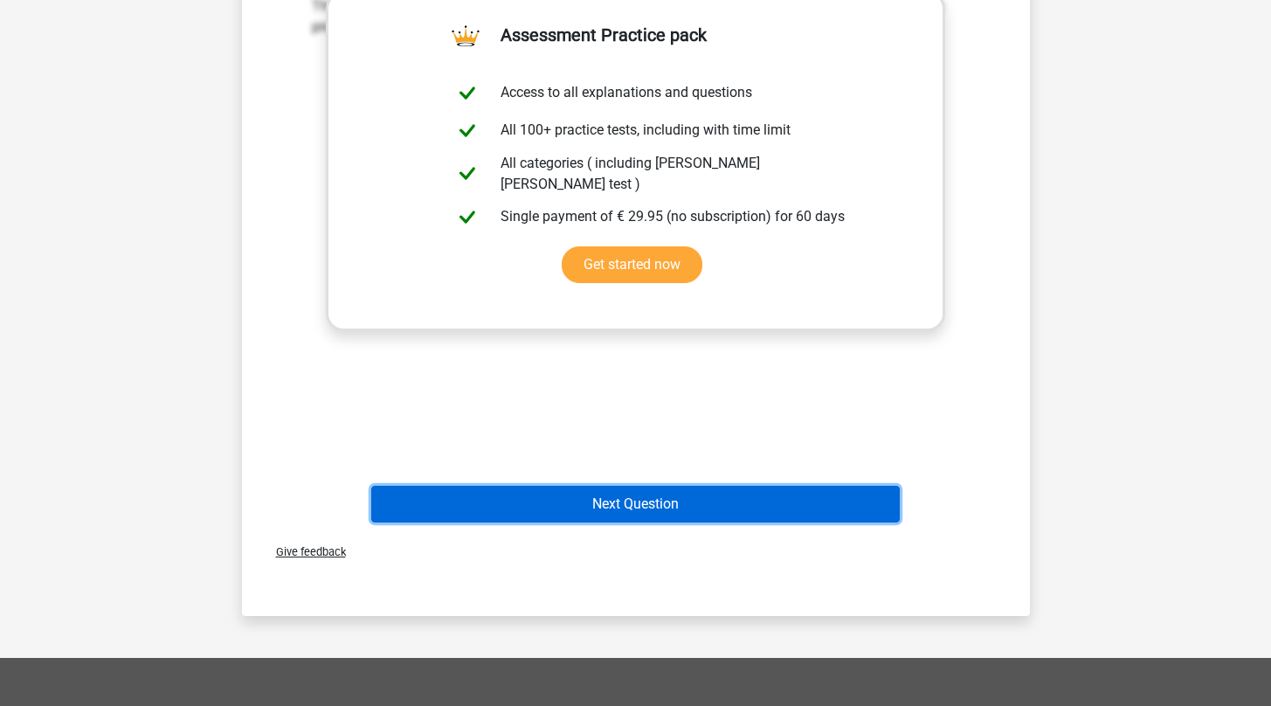
click at [612, 500] on button "Next Question" at bounding box center [635, 504] width 529 height 37
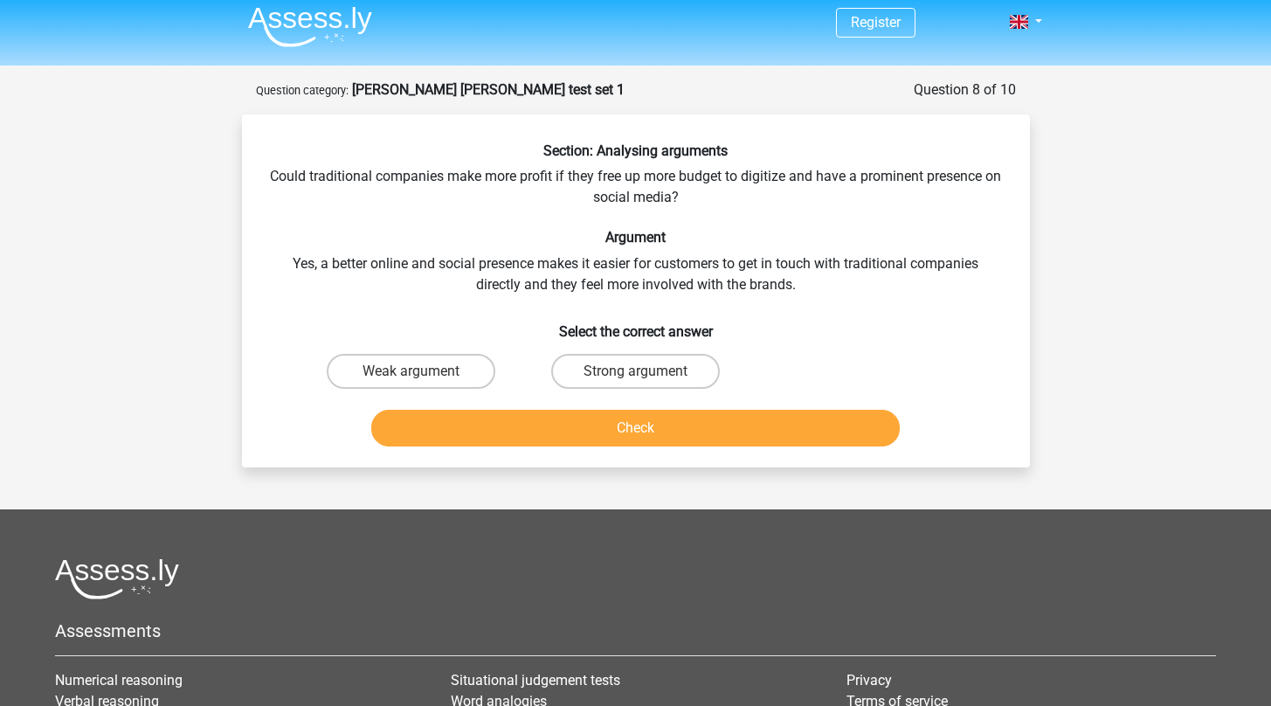
scroll to position [7, 0]
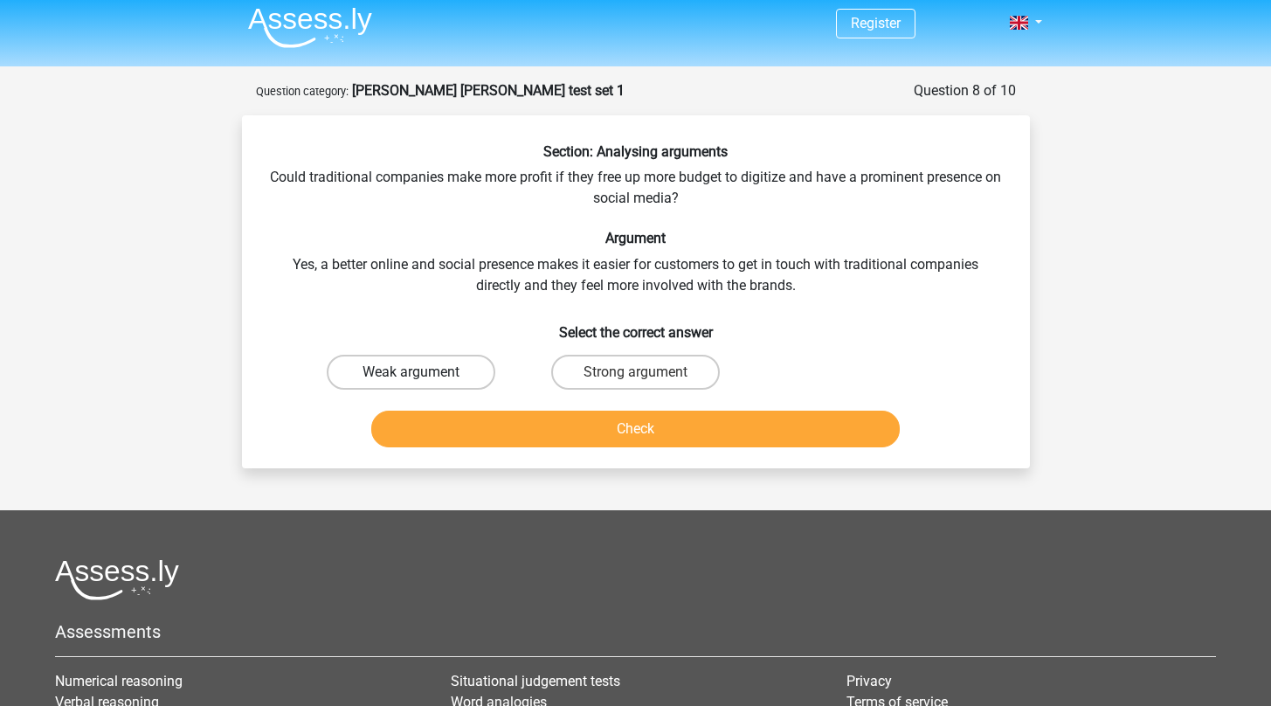
click at [398, 380] on label "Weak argument" at bounding box center [411, 372] width 169 height 35
click at [411, 380] on input "Weak argument" at bounding box center [416, 377] width 11 height 11
radio input "true"
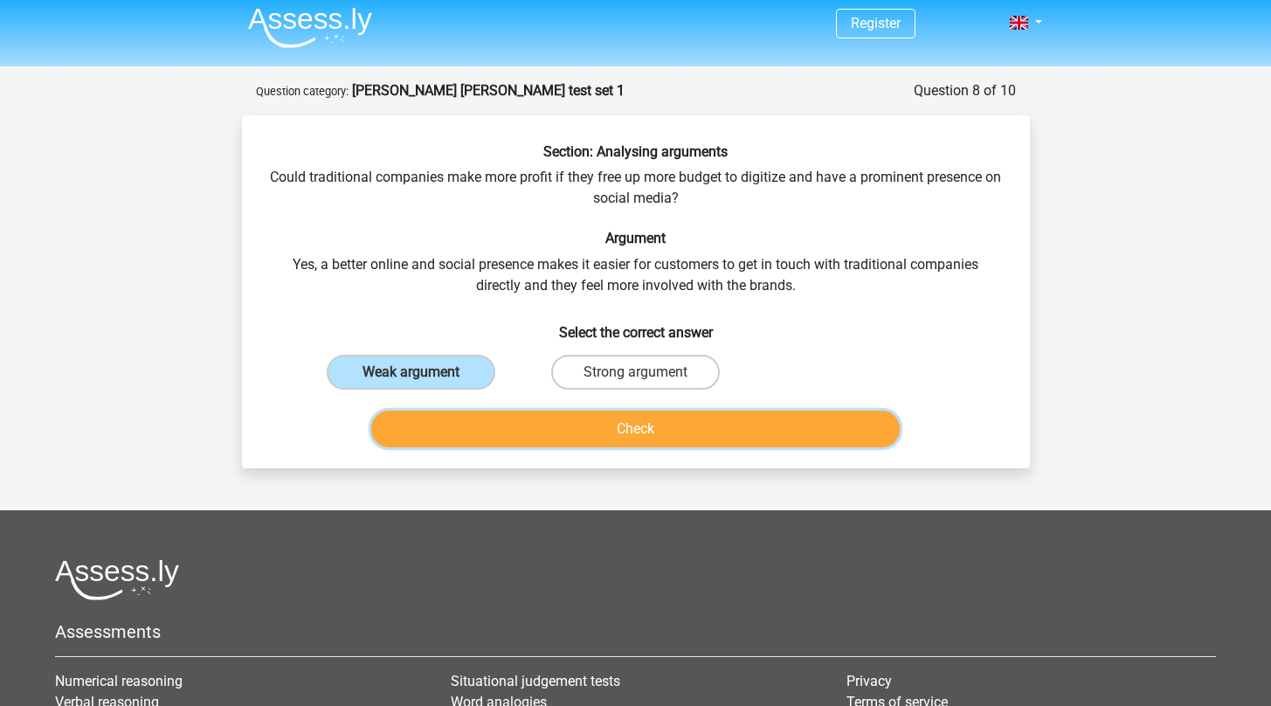
click at [645, 425] on button "Check" at bounding box center [635, 429] width 529 height 37
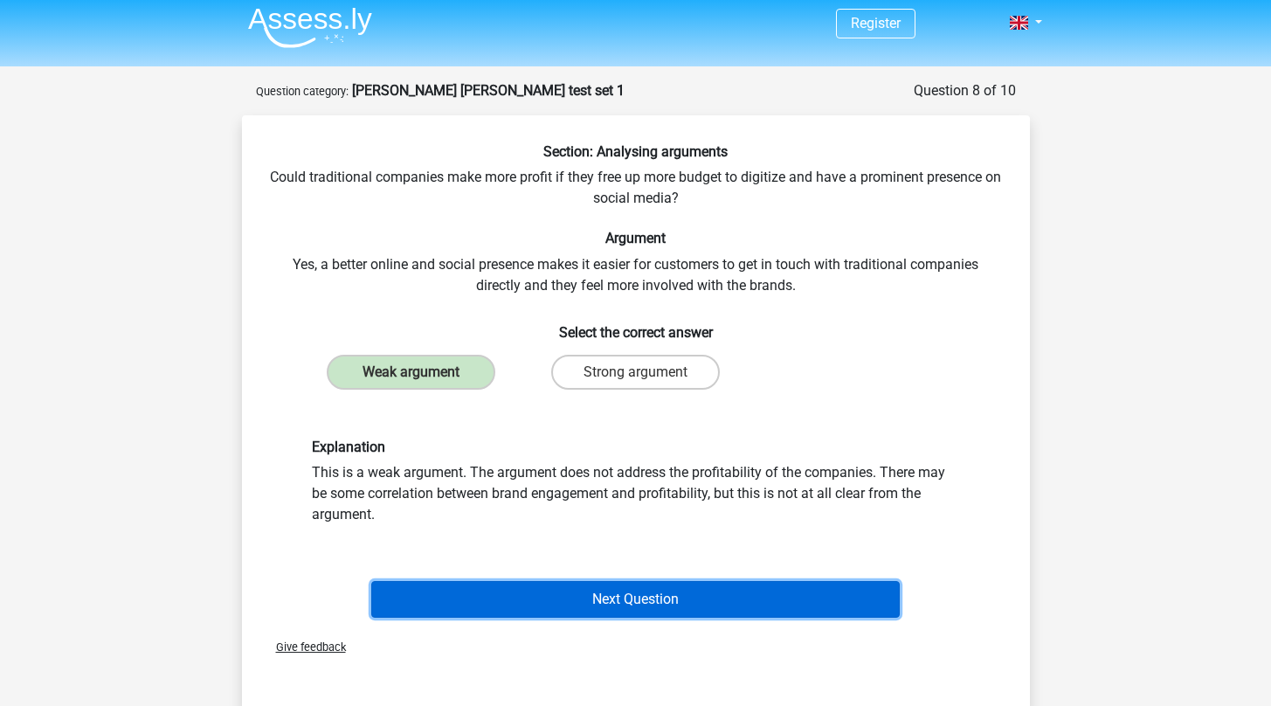
click at [649, 603] on button "Next Question" at bounding box center [635, 599] width 529 height 37
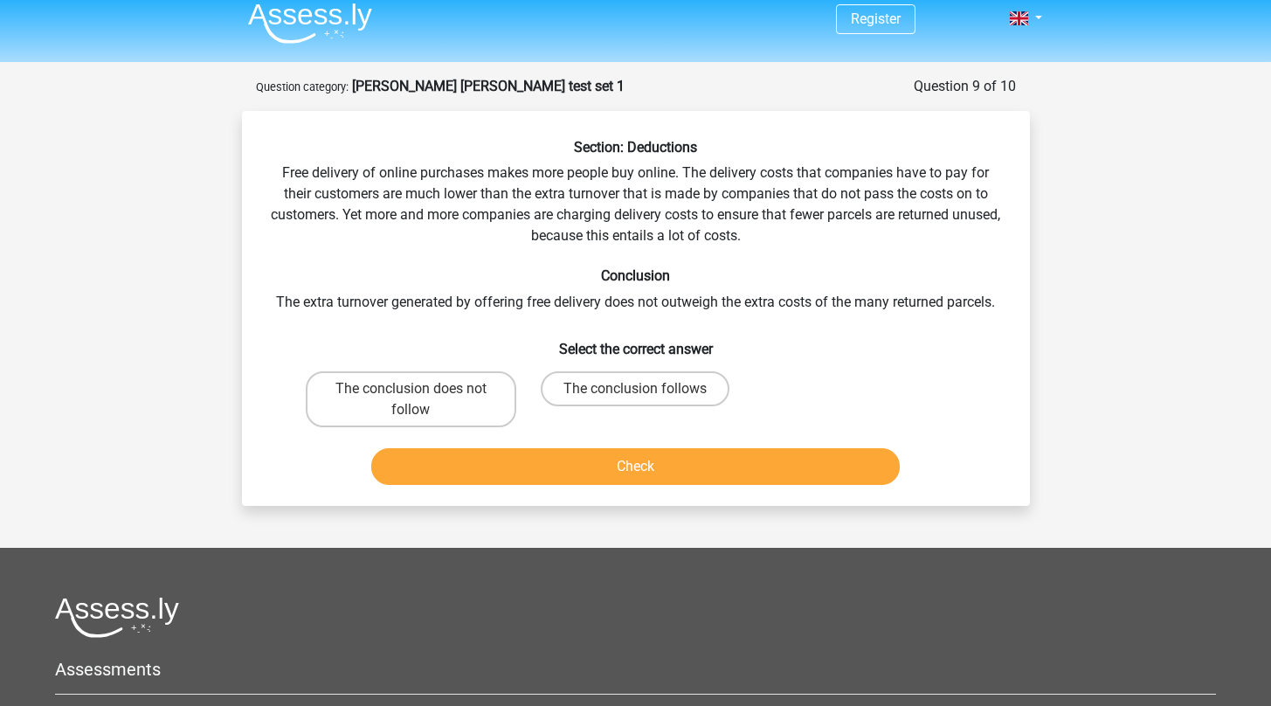
scroll to position [13, 0]
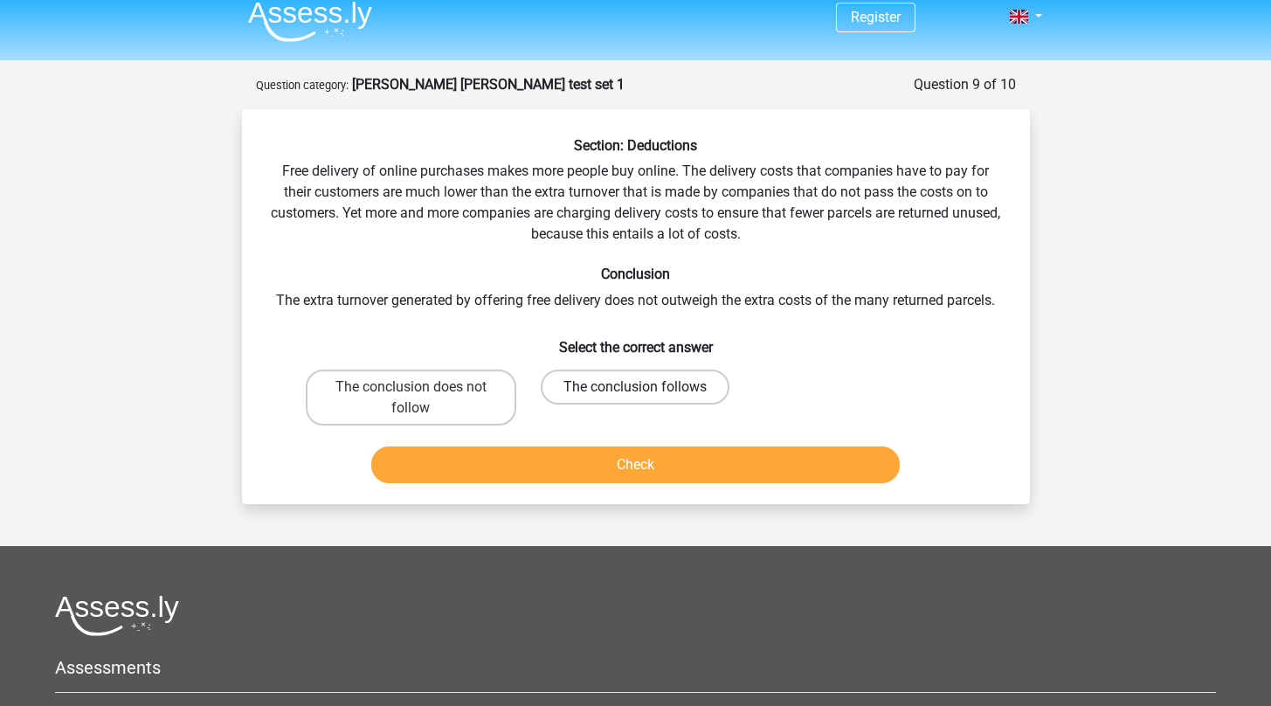
click at [693, 385] on label "The conclusion follows" at bounding box center [635, 387] width 189 height 35
click at [647, 387] on input "The conclusion follows" at bounding box center [640, 392] width 11 height 11
radio input "true"
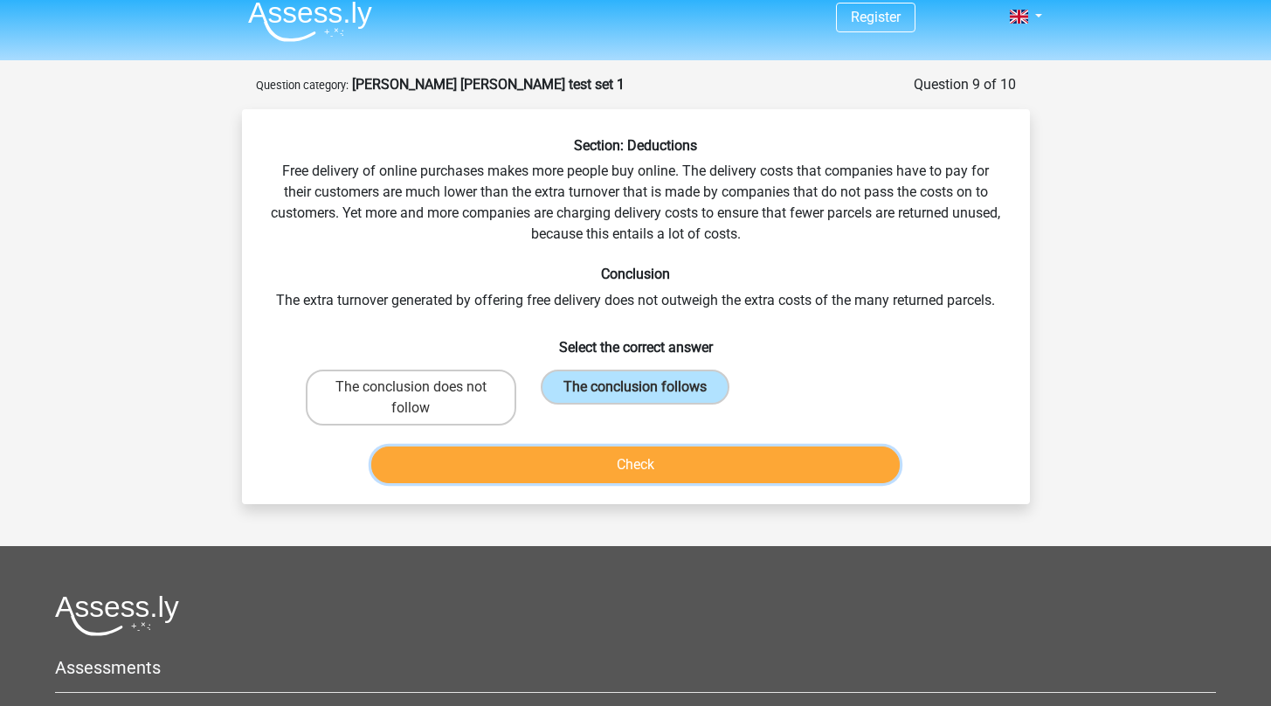
click at [709, 474] on button "Check" at bounding box center [635, 464] width 529 height 37
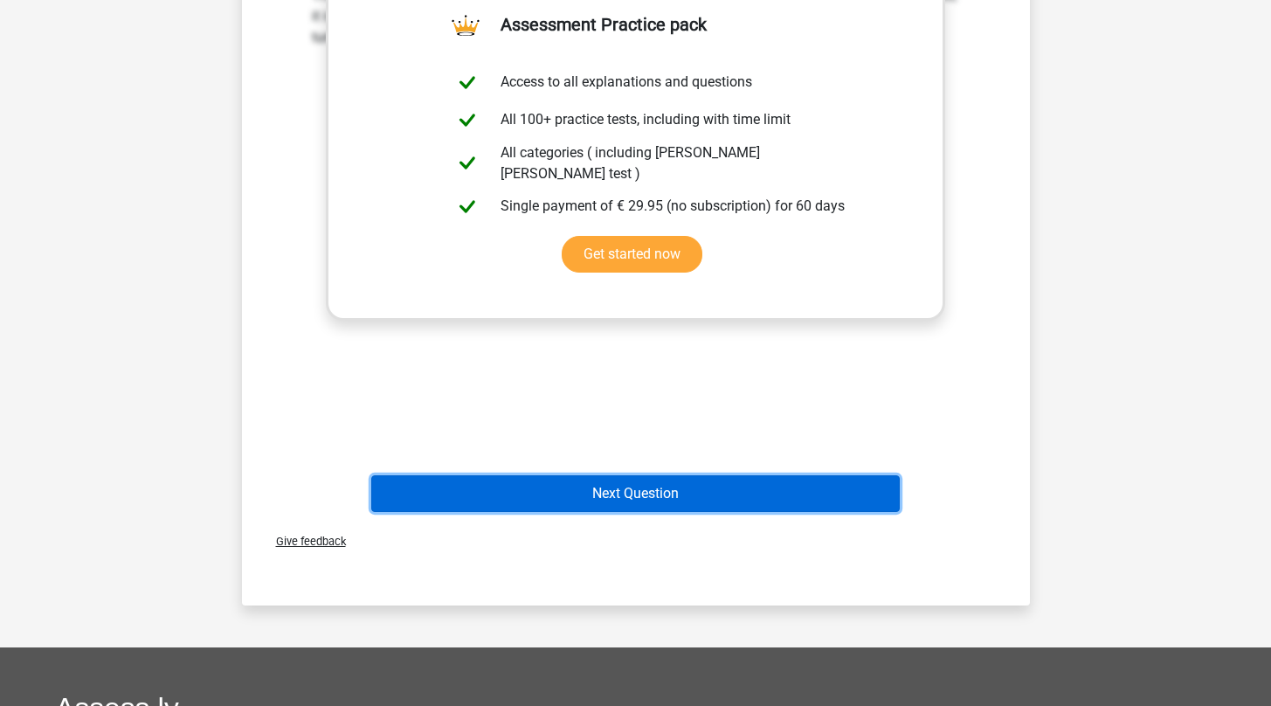
click at [708, 495] on button "Next Question" at bounding box center [635, 493] width 529 height 37
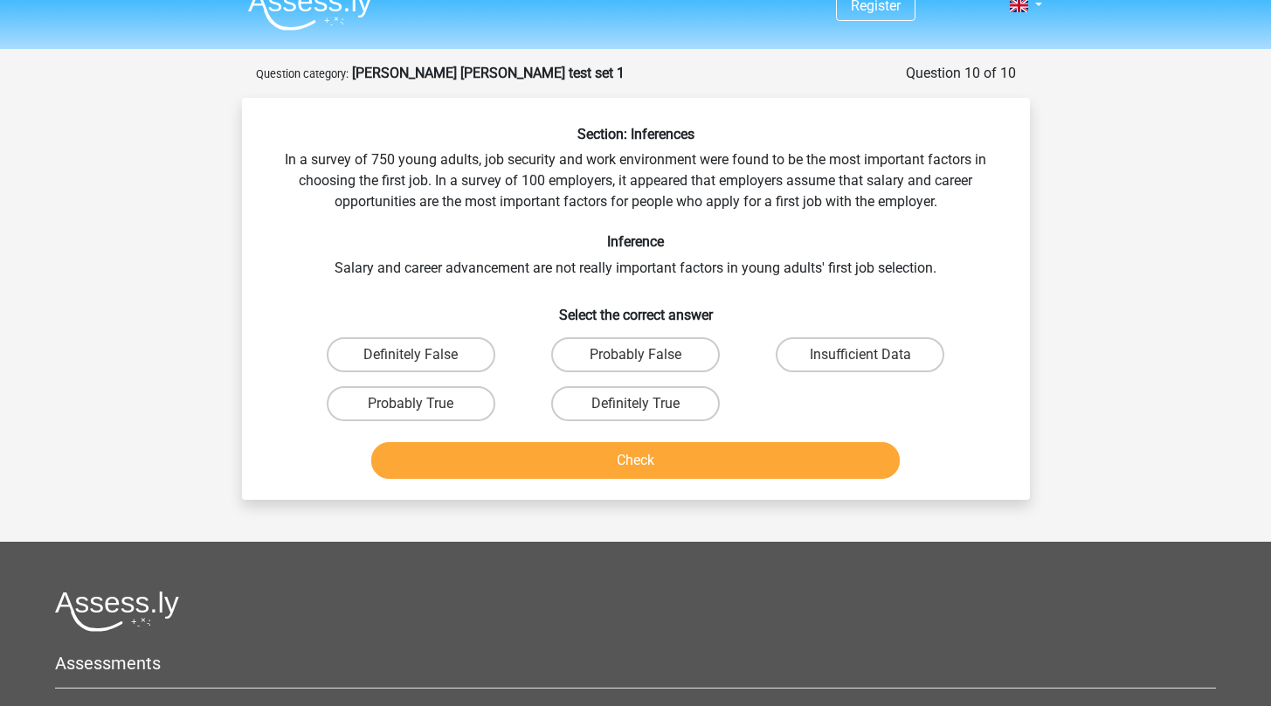
scroll to position [24, 0]
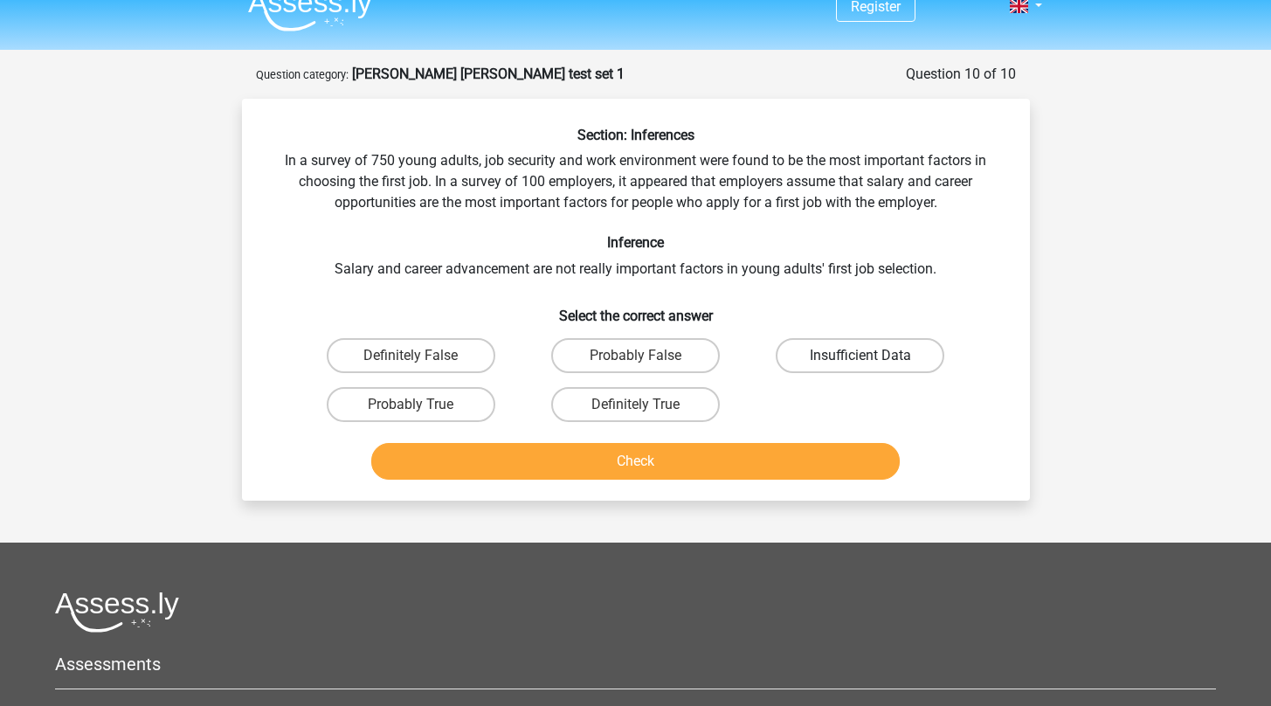
click at [833, 352] on label "Insufficient Data" at bounding box center [860, 355] width 169 height 35
click at [861, 356] on input "Insufficient Data" at bounding box center [866, 361] width 11 height 11
radio input "true"
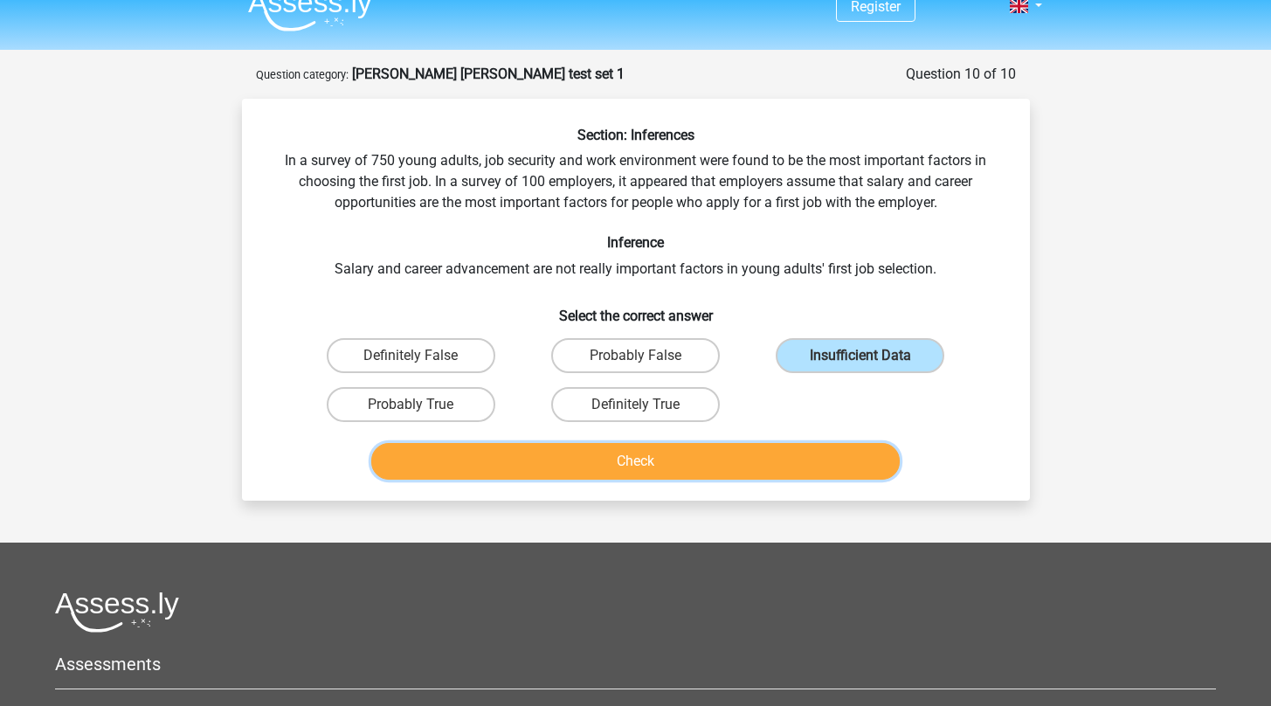
click at [741, 461] on button "Check" at bounding box center [635, 461] width 529 height 37
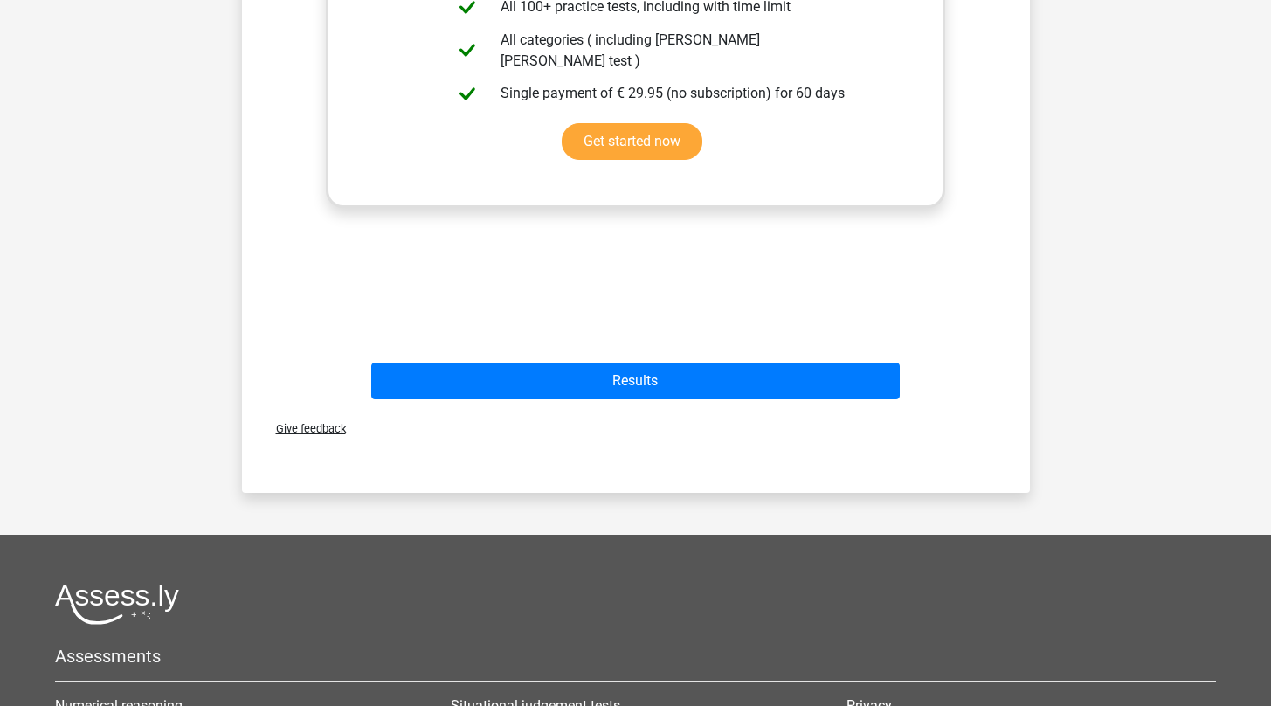
scroll to position [668, 0]
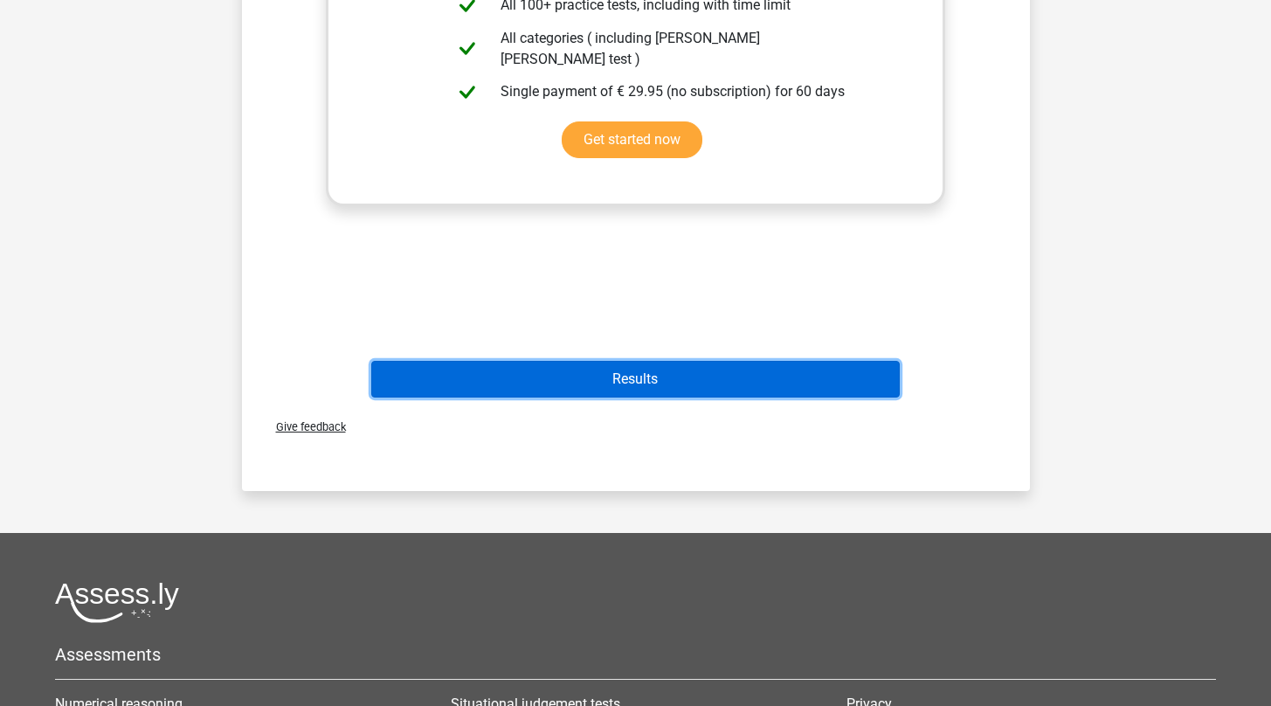
click at [708, 386] on button "Results" at bounding box center [635, 379] width 529 height 37
